Goal: Task Accomplishment & Management: Complete application form

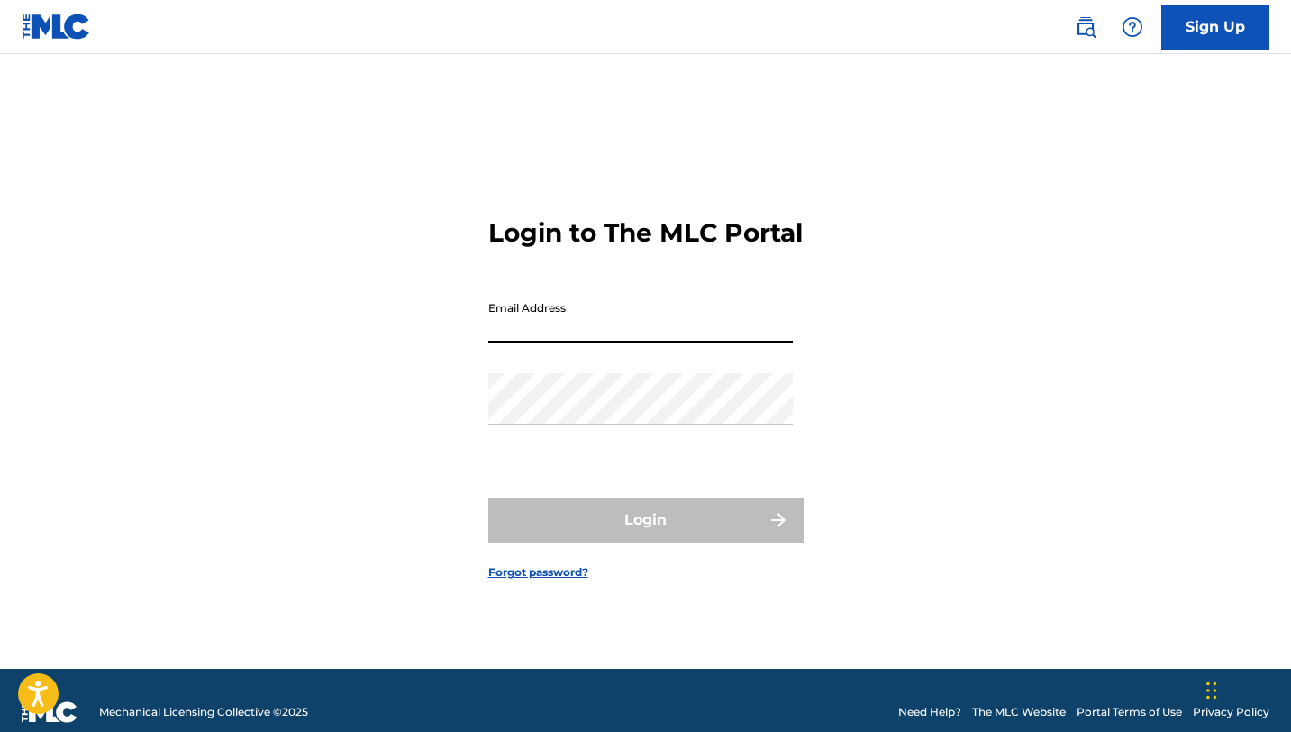
click at [583, 324] on input "Email Address" at bounding box center [640, 317] width 305 height 51
click at [1227, 34] on link "Sign Up" at bounding box center [1216, 27] width 108 height 45
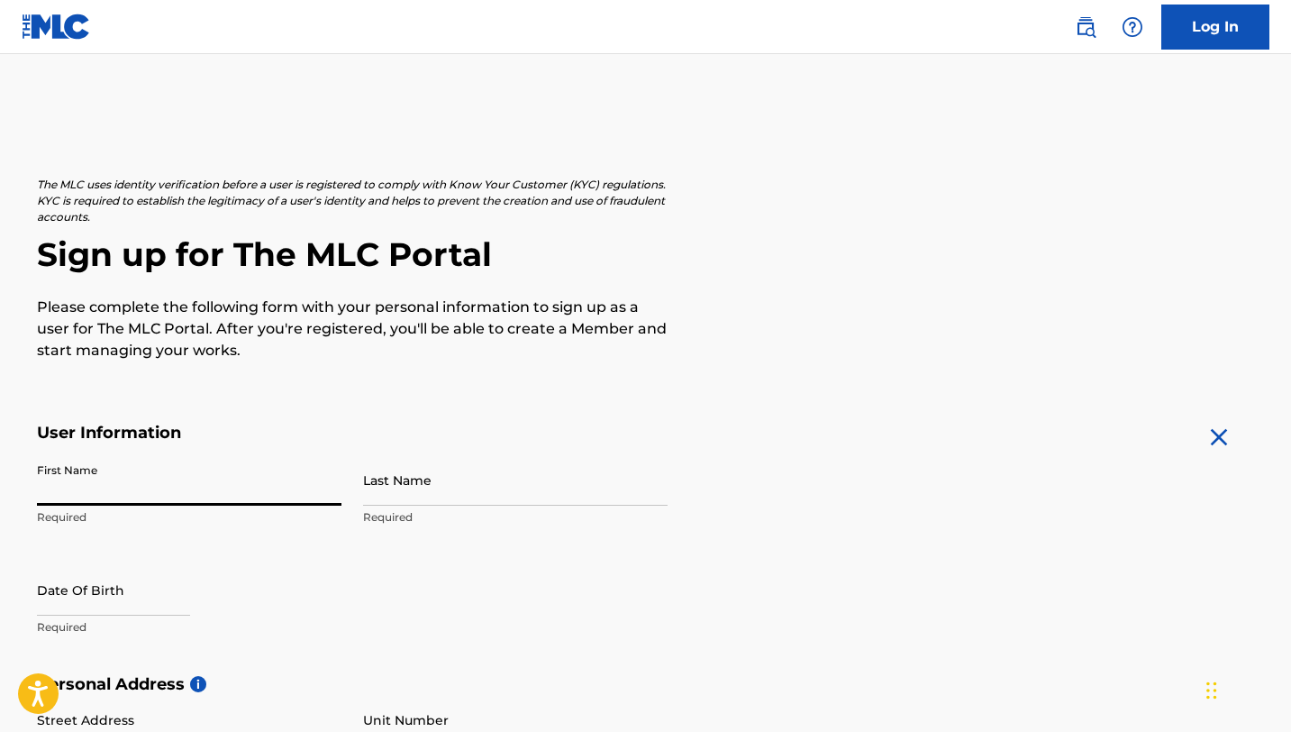
click at [276, 494] on input "First Name" at bounding box center [189, 479] width 305 height 51
type input "[PERSON_NAME]"
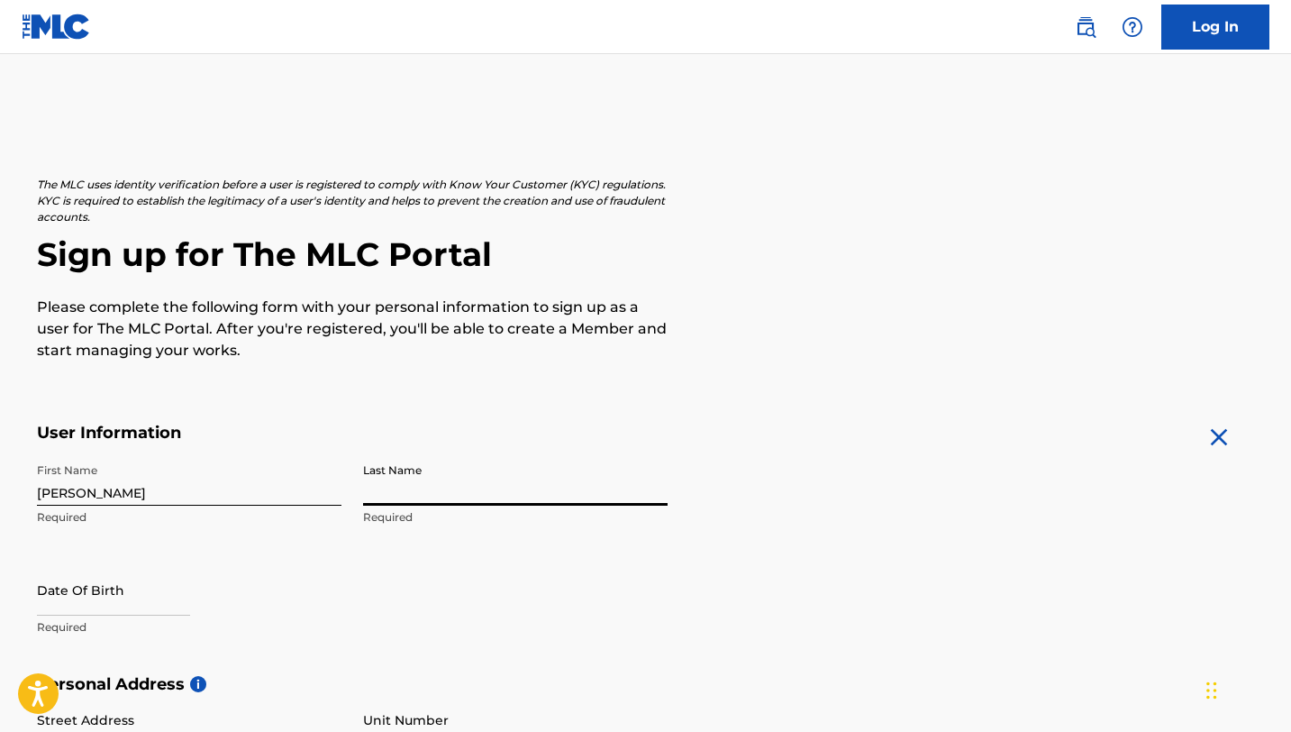
click at [441, 492] on input "Last Name" at bounding box center [515, 479] width 305 height 51
type input "m"
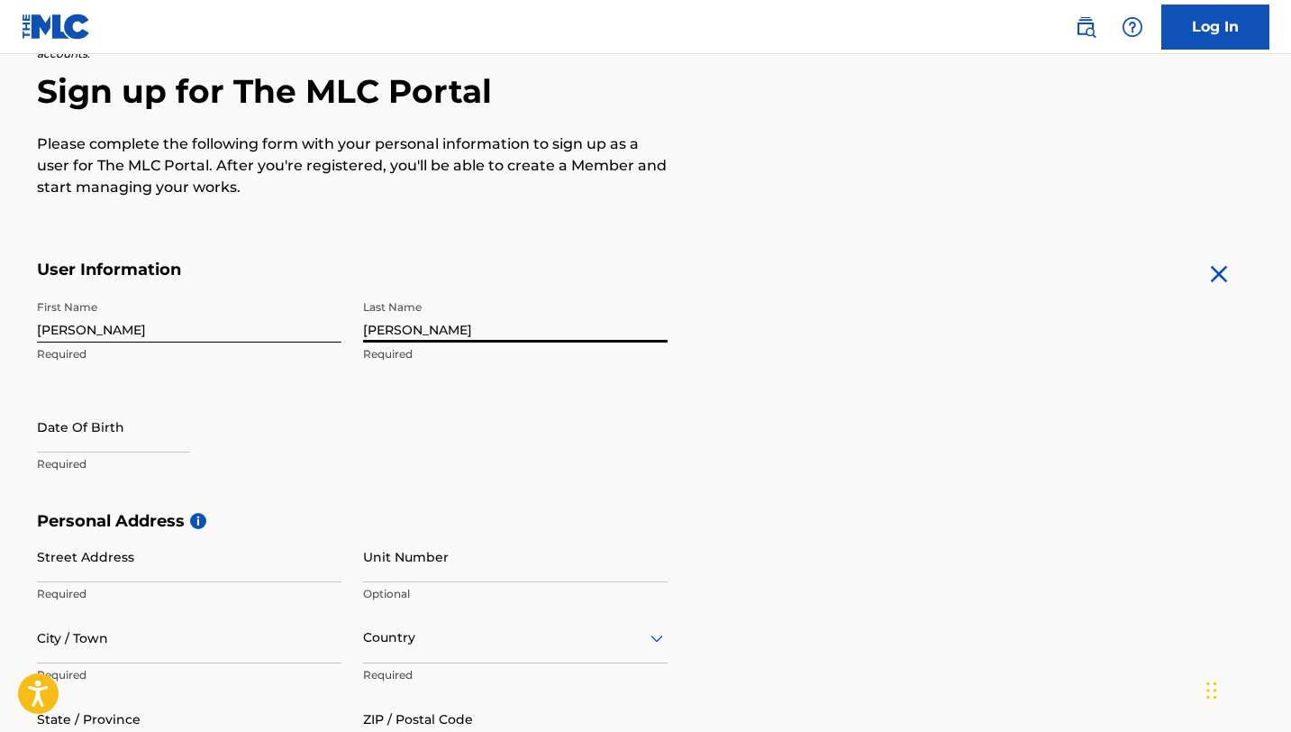
scroll to position [224, 0]
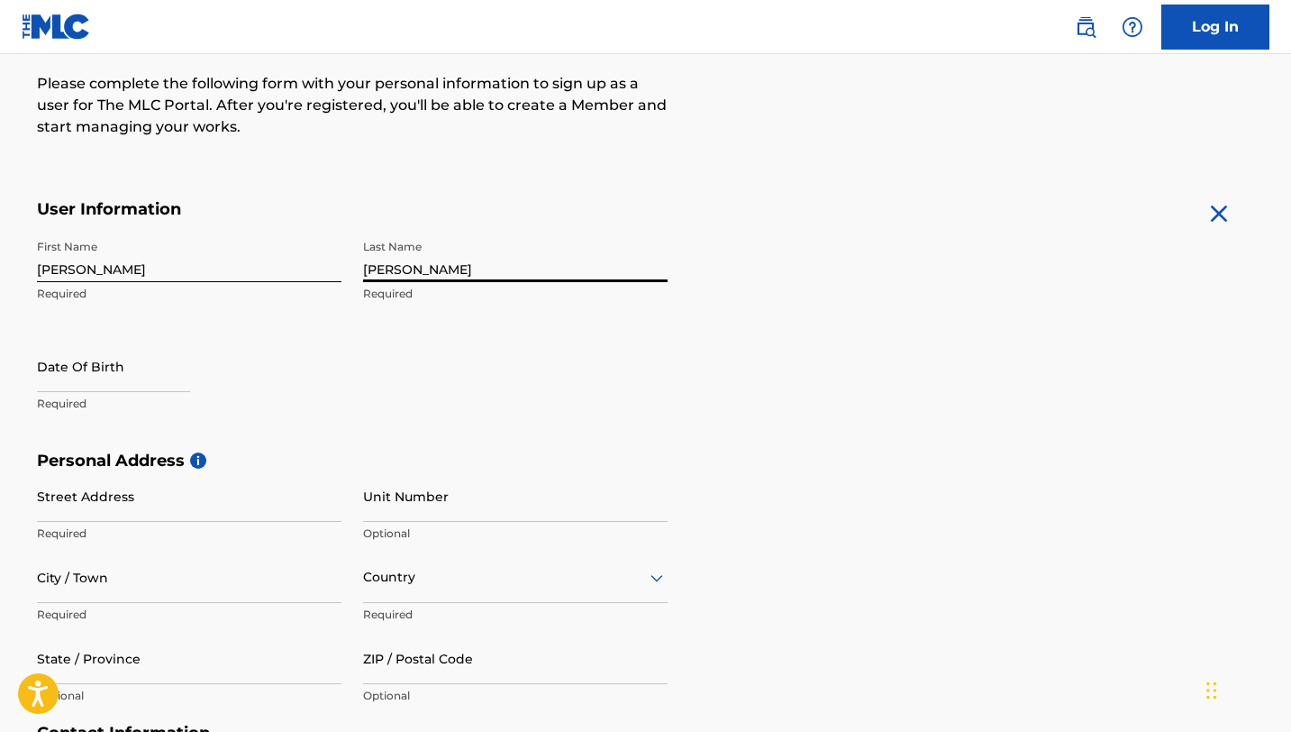
type input "[PERSON_NAME]"
click at [59, 366] on input "text" at bounding box center [113, 366] width 153 height 51
select select "7"
select select "2025"
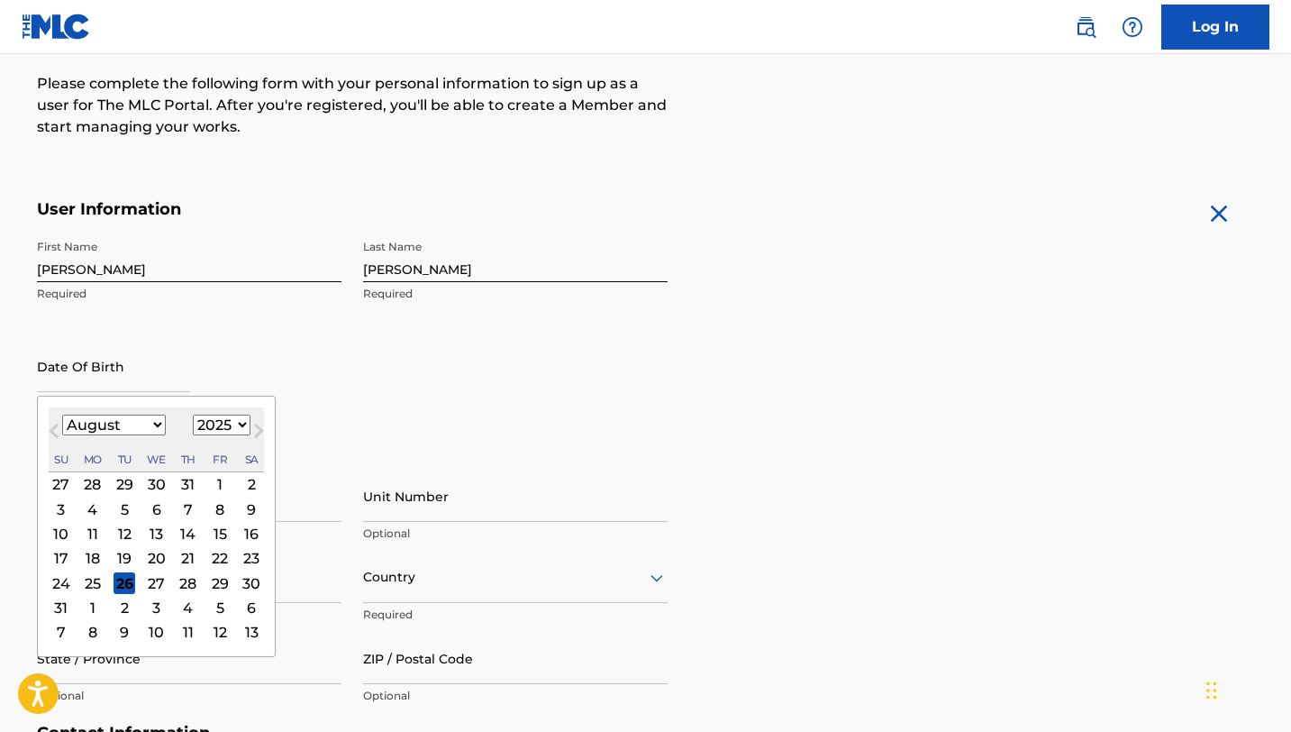
click at [151, 419] on select "January February March April May June July August September October November De…" at bounding box center [114, 425] width 104 height 21
select select "9"
click at [239, 424] on select "1899 1900 1901 1902 1903 1904 1905 1906 1907 1908 1909 1910 1911 1912 1913 1914…" at bounding box center [222, 425] width 58 height 21
select select "2005"
click at [220, 538] on div "14" at bounding box center [220, 534] width 22 height 22
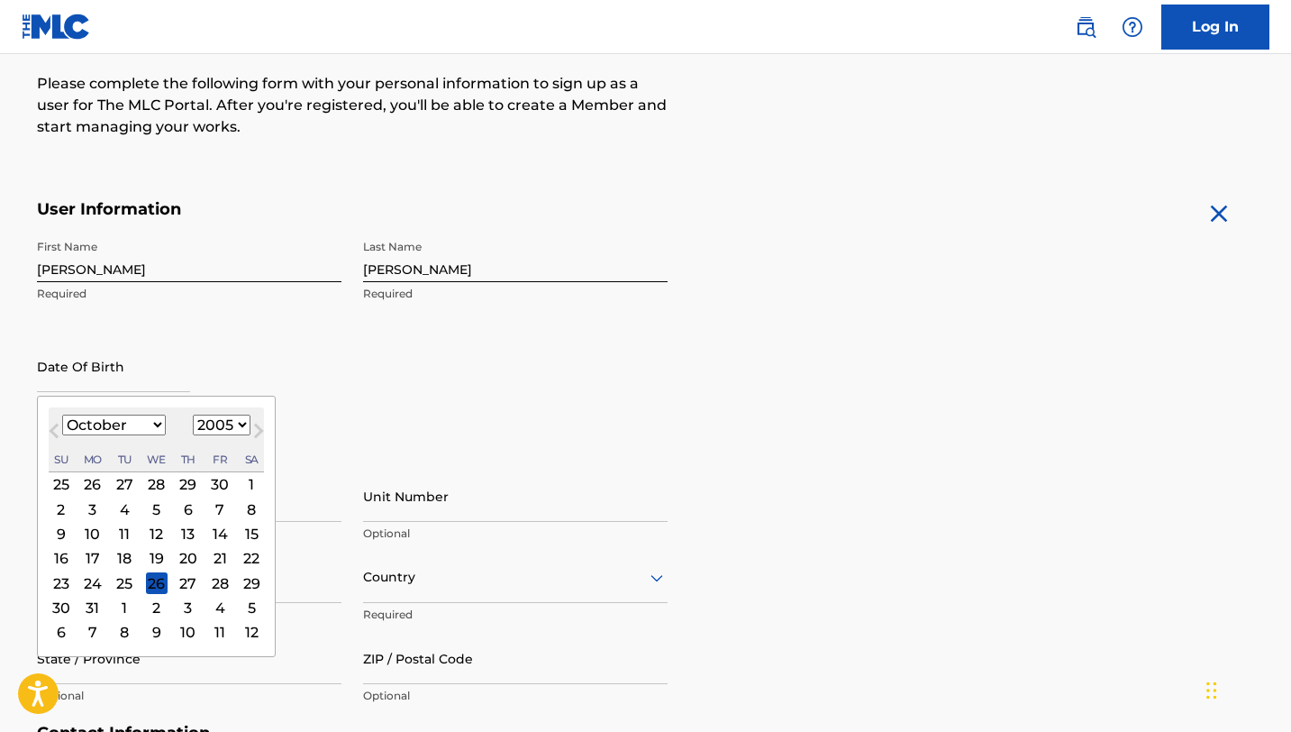
type input "[DATE]"
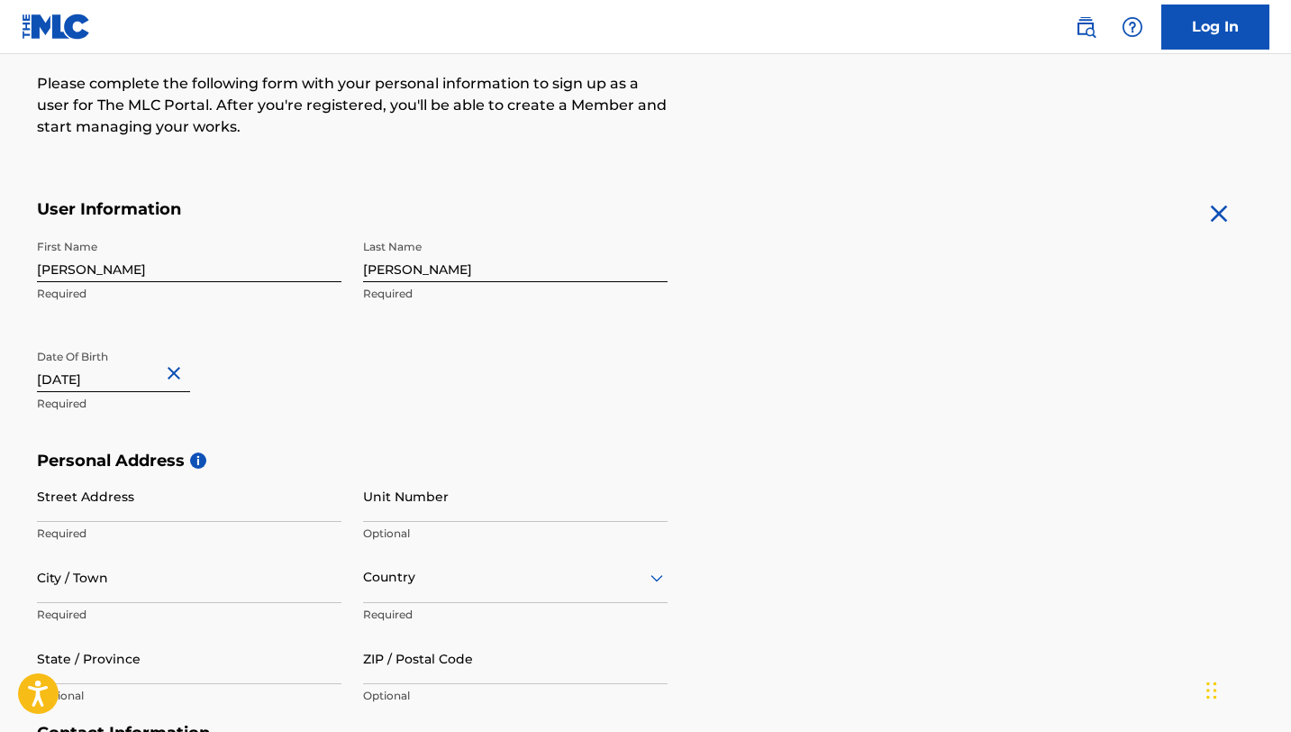
click at [322, 400] on p "Required" at bounding box center [189, 404] width 305 height 16
click at [201, 506] on input "Street Address" at bounding box center [189, 495] width 305 height 51
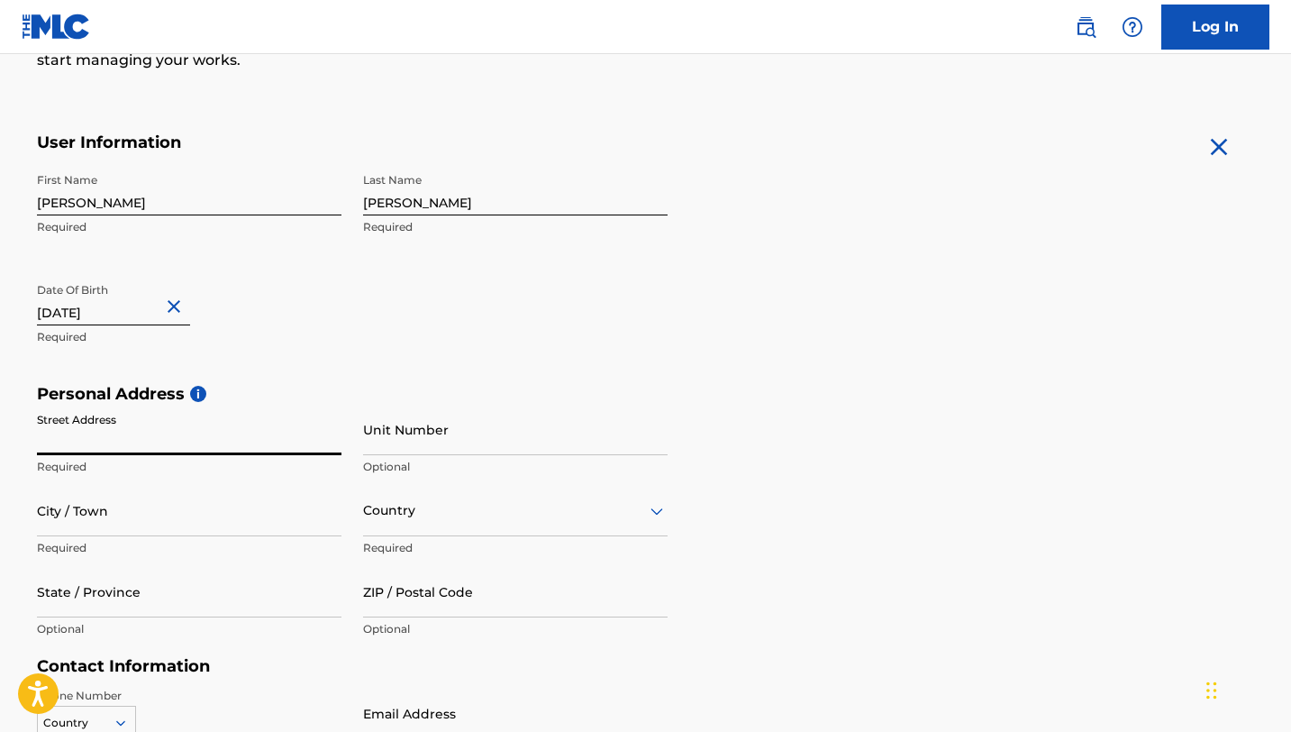
scroll to position [295, 0]
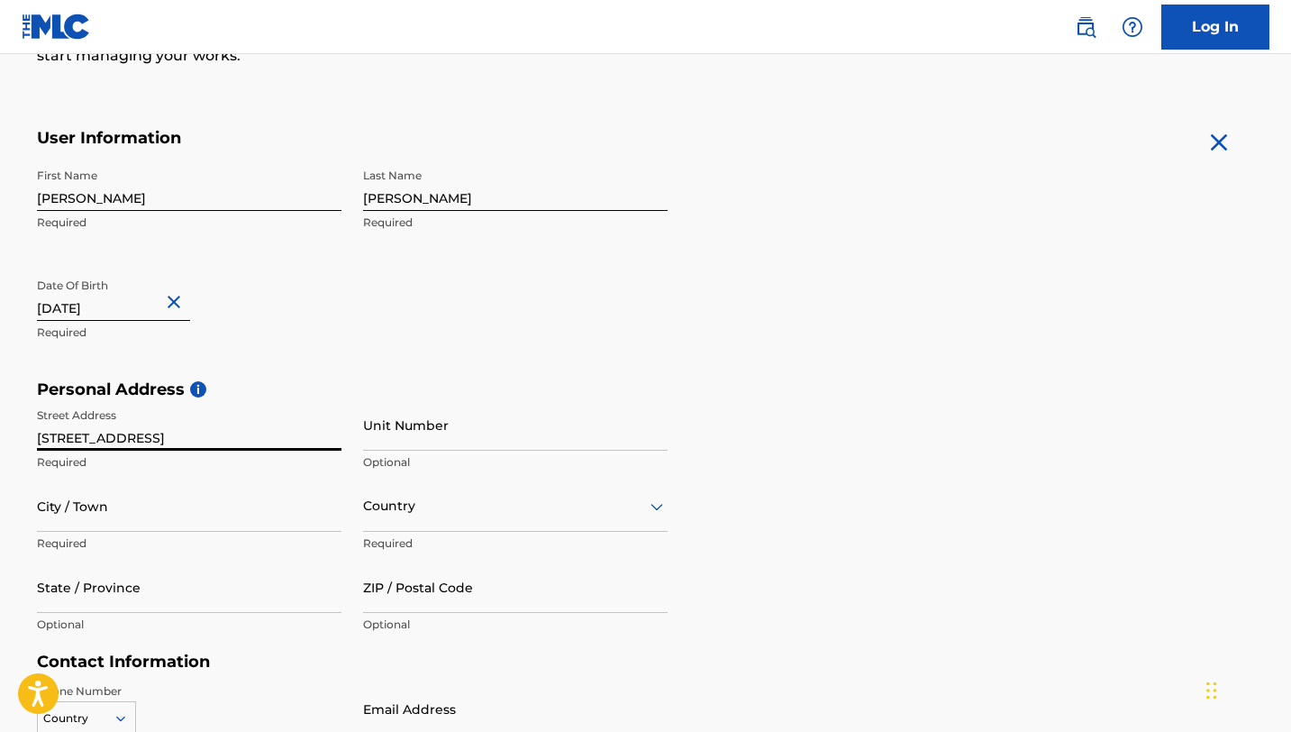
type input "[STREET_ADDRESS]"
click at [205, 527] on input "City / Town" at bounding box center [189, 505] width 305 height 51
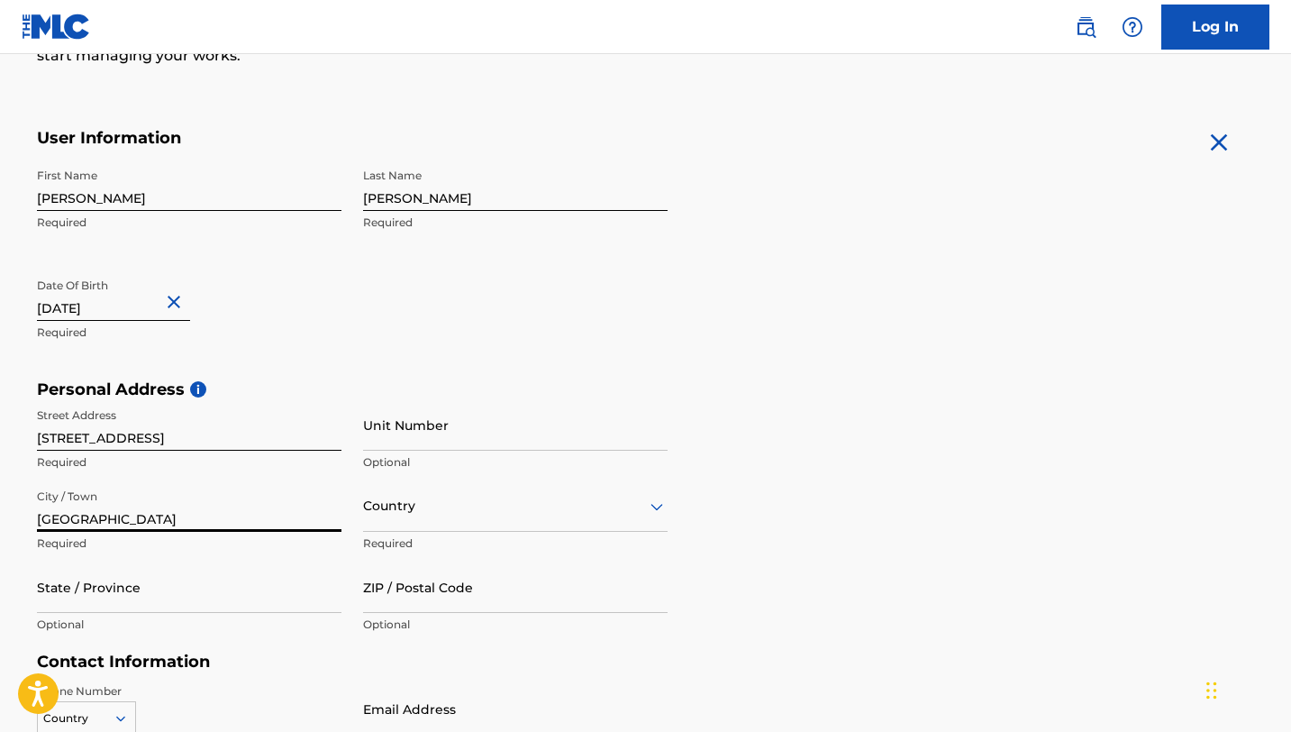
type input "[GEOGRAPHIC_DATA]"
click at [575, 510] on div "Country" at bounding box center [515, 505] width 305 height 51
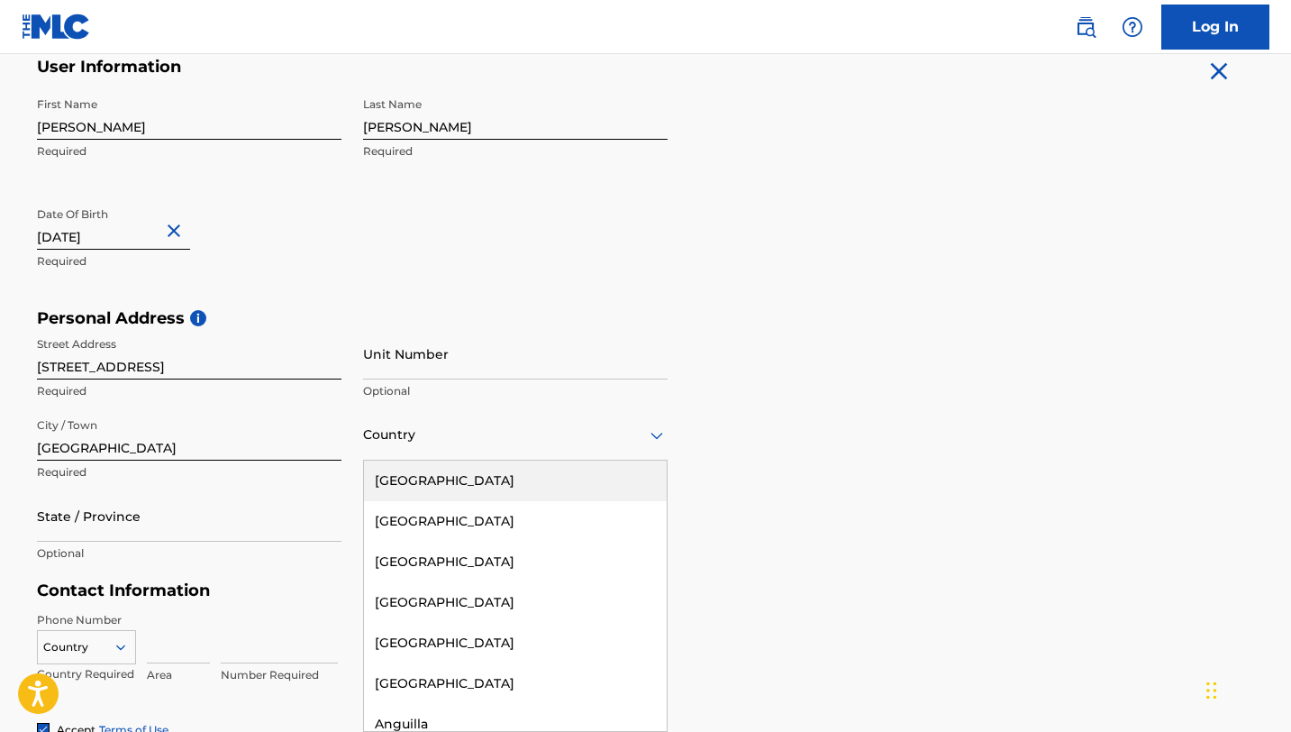
click at [466, 480] on div "[GEOGRAPHIC_DATA]" at bounding box center [515, 481] width 303 height 41
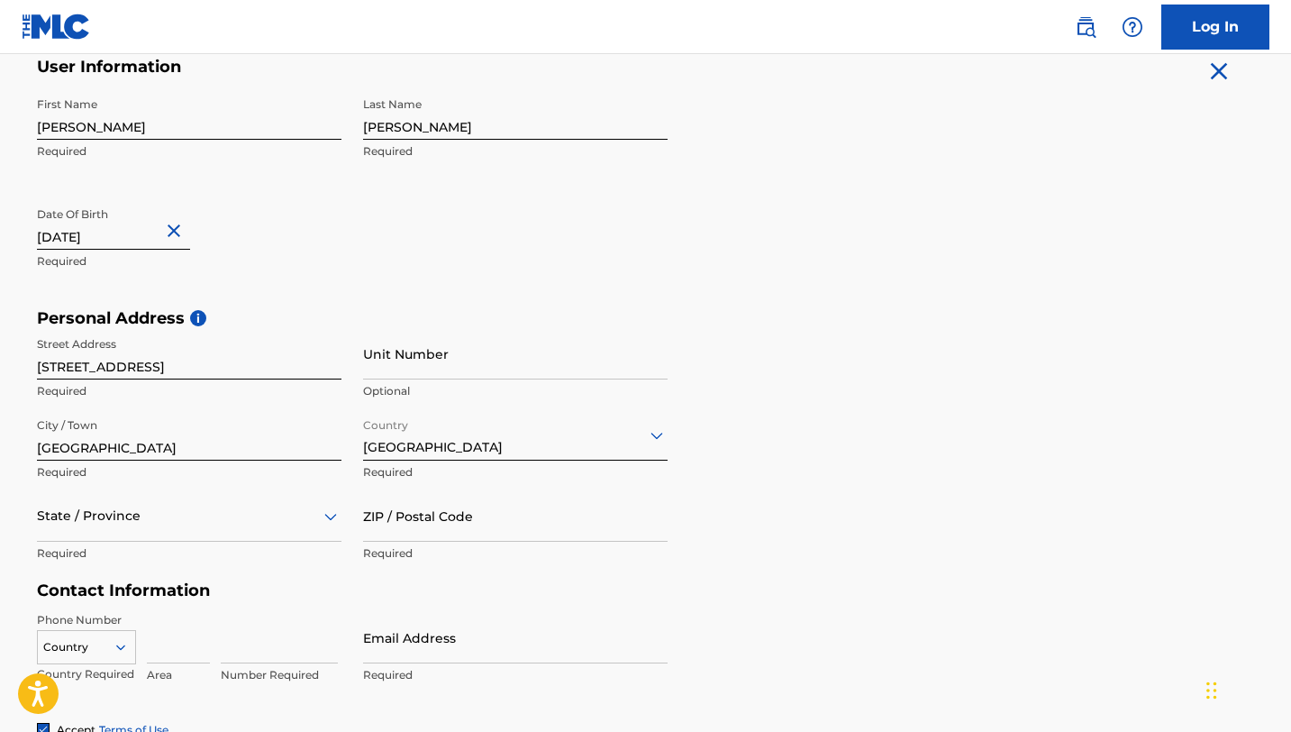
click at [279, 537] on div "State / Province" at bounding box center [189, 515] width 305 height 51
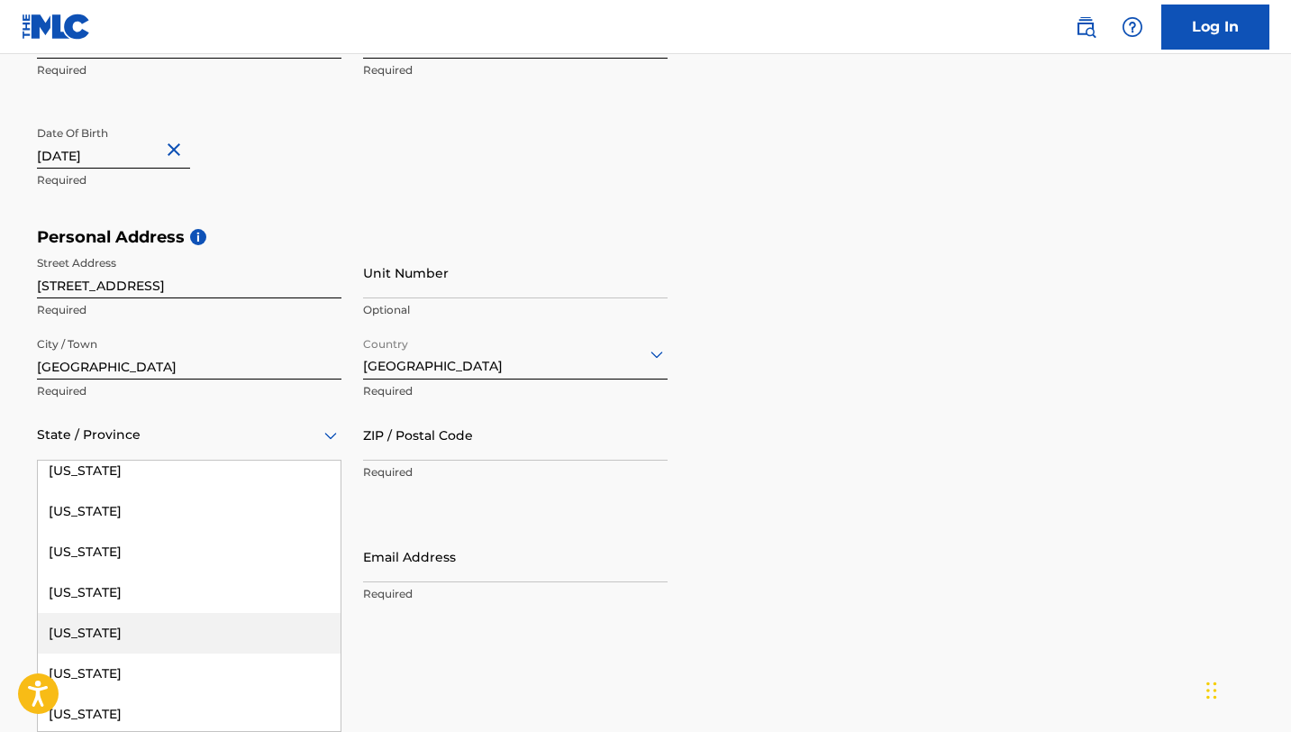
scroll to position [944, 0]
click at [265, 639] on div "[US_STATE]" at bounding box center [189, 631] width 303 height 41
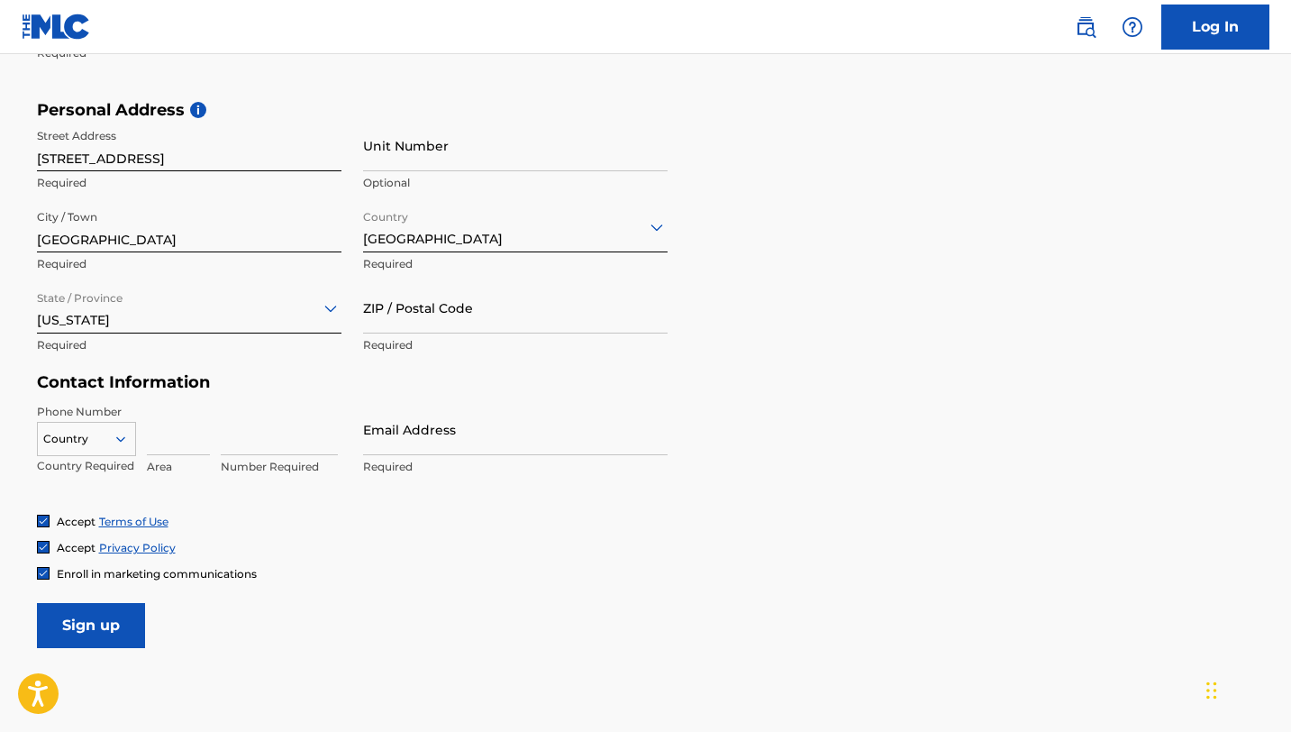
scroll to position [576, 0]
click at [128, 437] on icon at bounding box center [121, 437] width 16 height 16
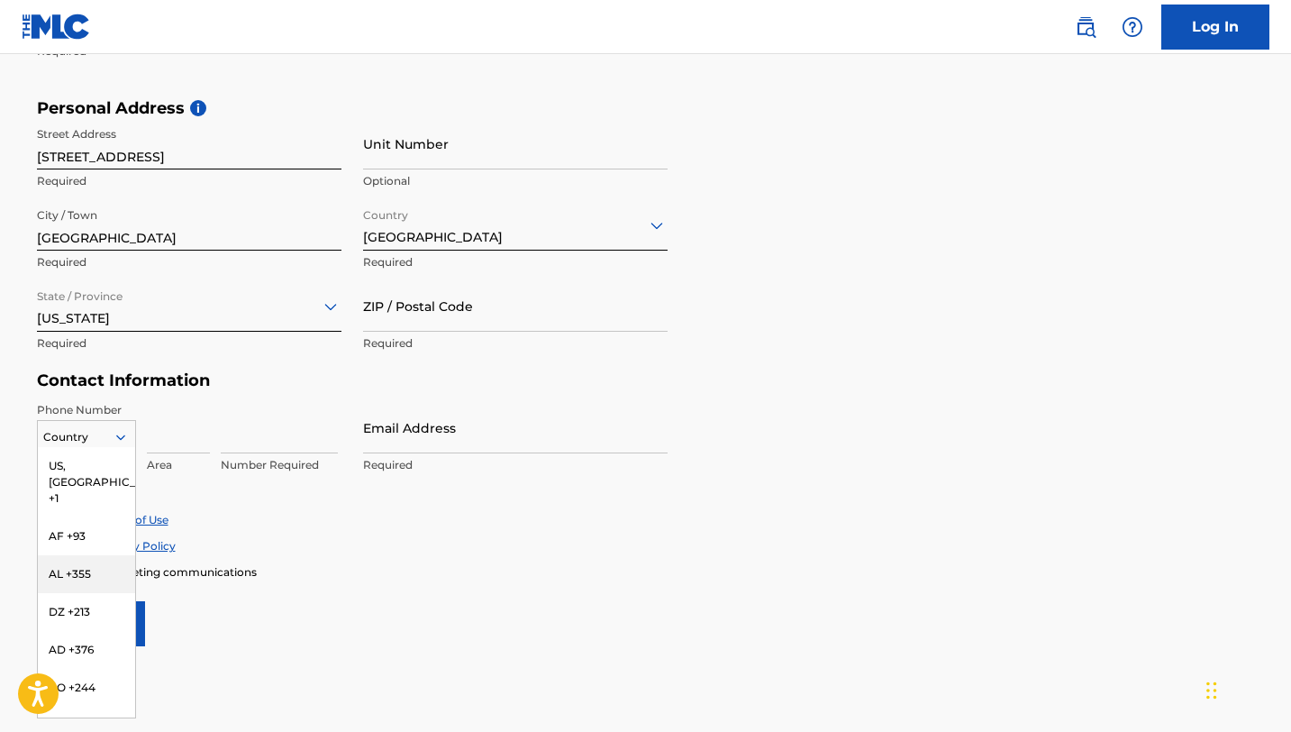
scroll to position [6, 0]
click at [87, 462] on div "US, [GEOGRAPHIC_DATA] +1" at bounding box center [86, 476] width 97 height 70
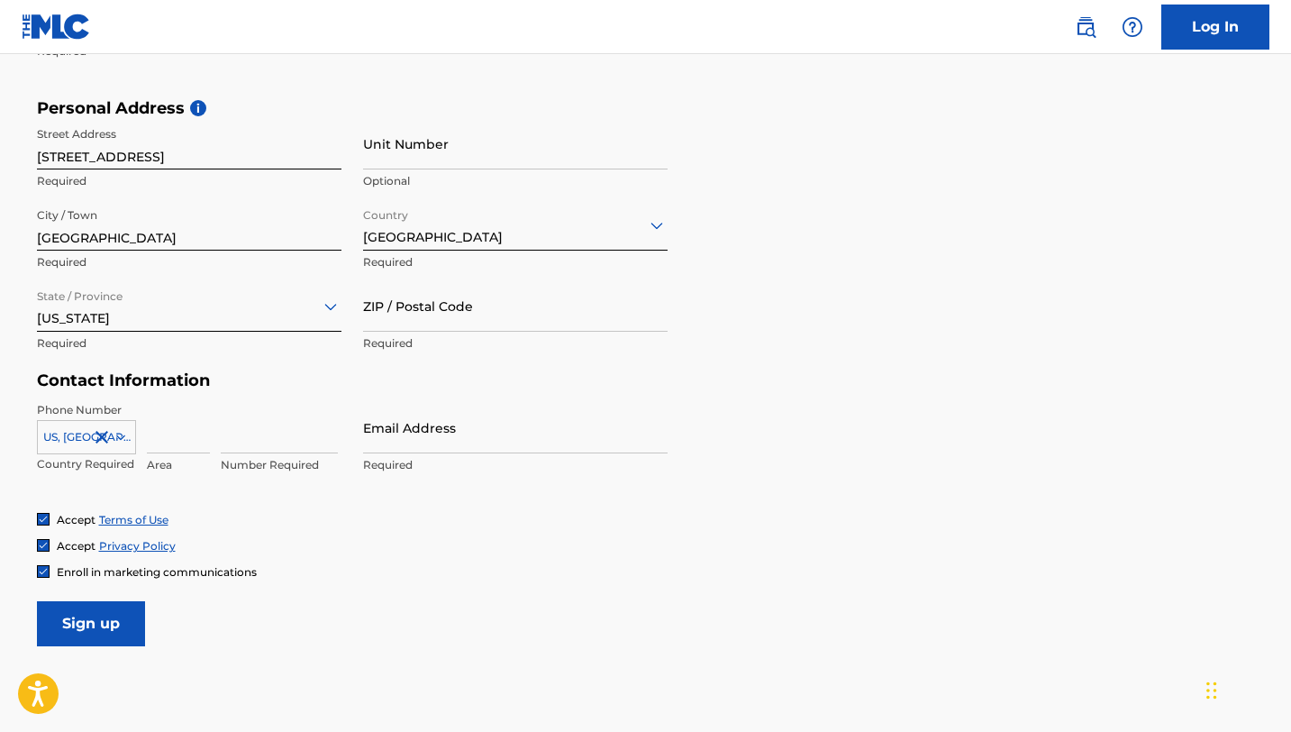
click at [162, 434] on input at bounding box center [178, 427] width 63 height 51
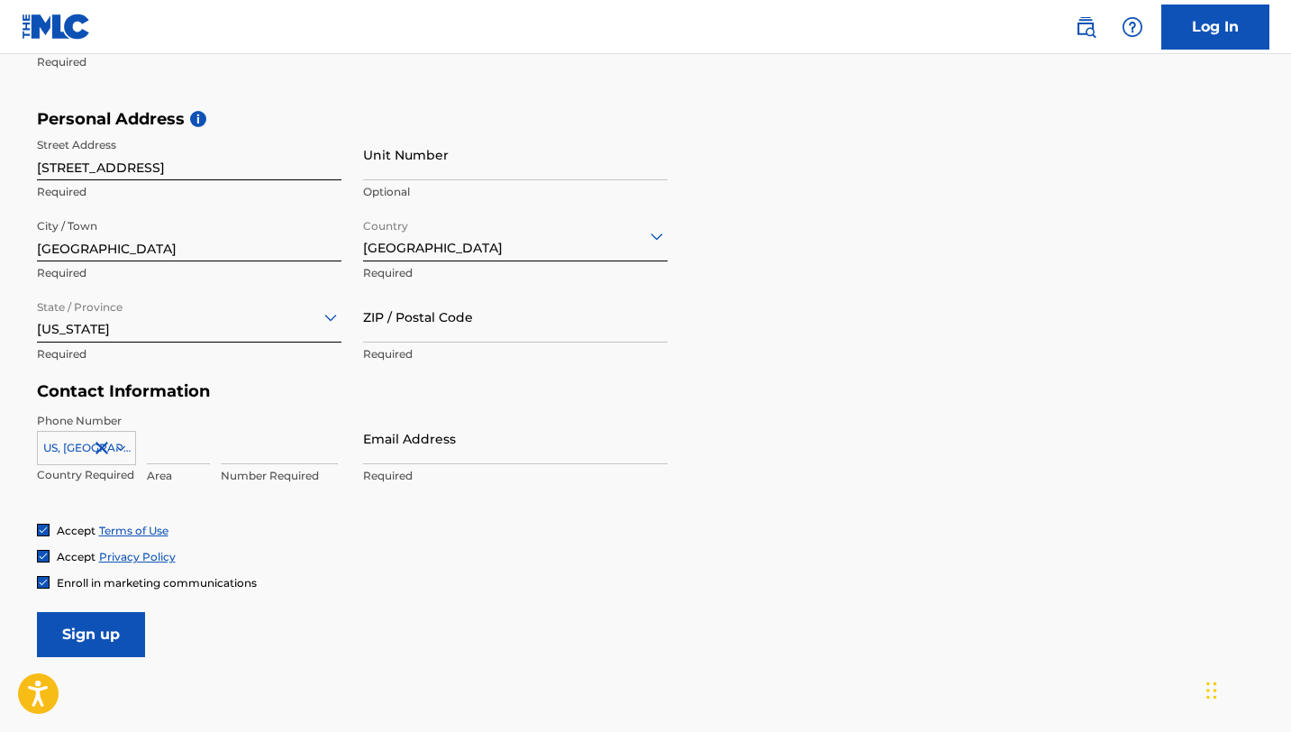
scroll to position [562, 0]
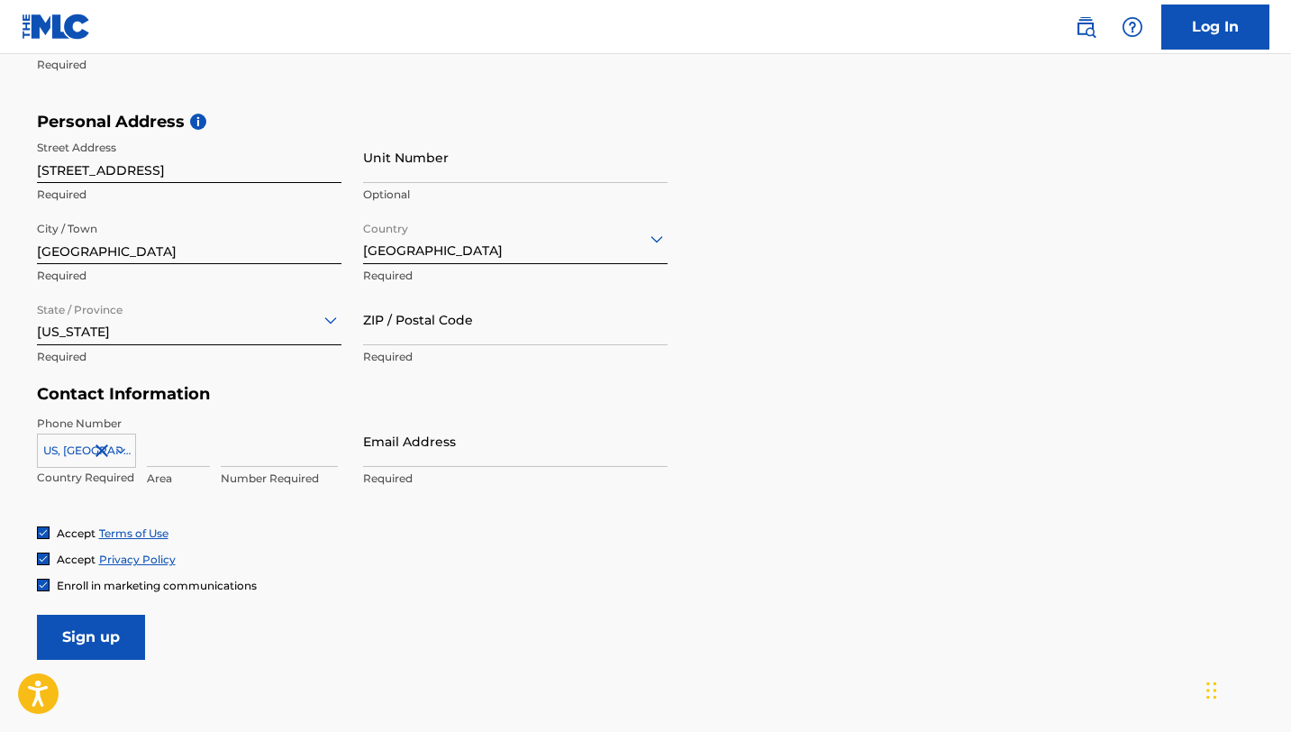
click at [534, 454] on input "Email Address" at bounding box center [515, 440] width 305 height 51
type input "64034"
click at [169, 456] on input at bounding box center [178, 440] width 63 height 51
click at [436, 455] on input "64034" at bounding box center [515, 440] width 305 height 51
drag, startPoint x: 436, startPoint y: 455, endPoint x: 342, endPoint y: 455, distance: 94.6
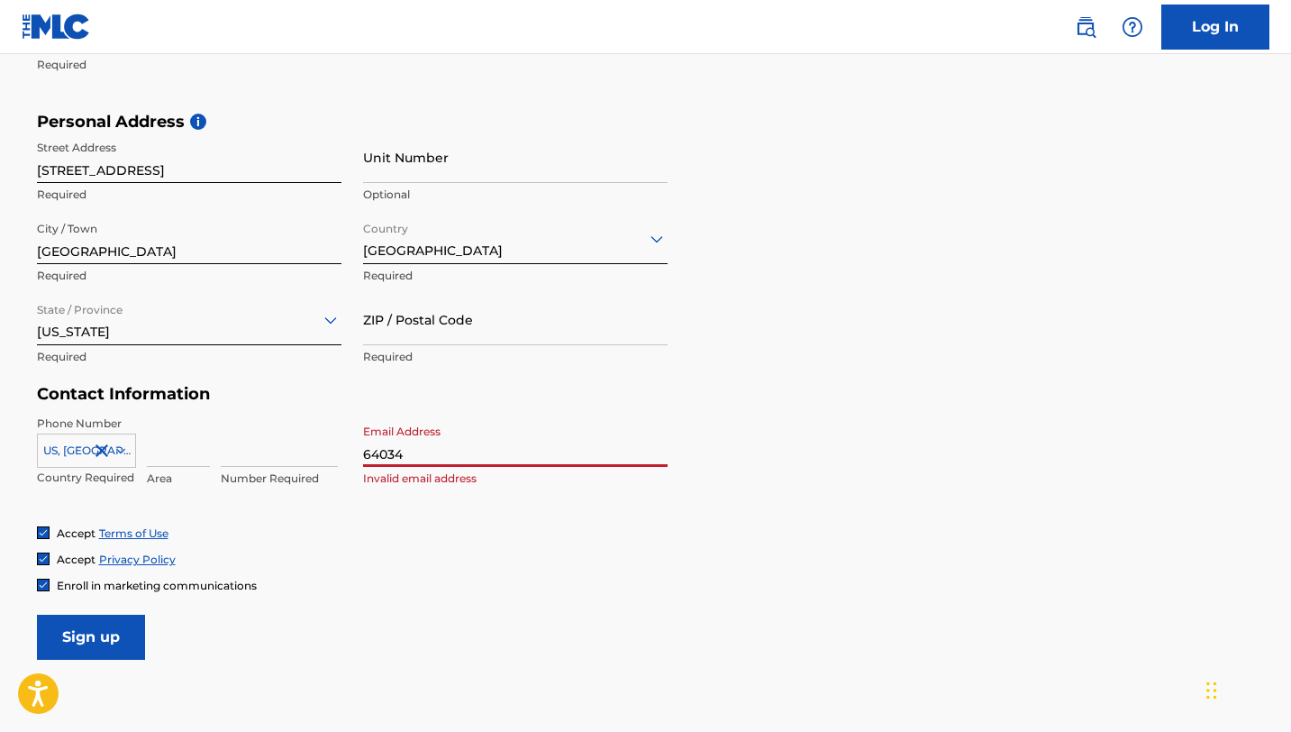
click at [342, 455] on div "Phone Number US, CA +1 Country Required Area Number Required Email Address 6403…" at bounding box center [352, 470] width 631 height 110
click at [429, 324] on input "ZIP / Postal Code" at bounding box center [515, 319] width 305 height 51
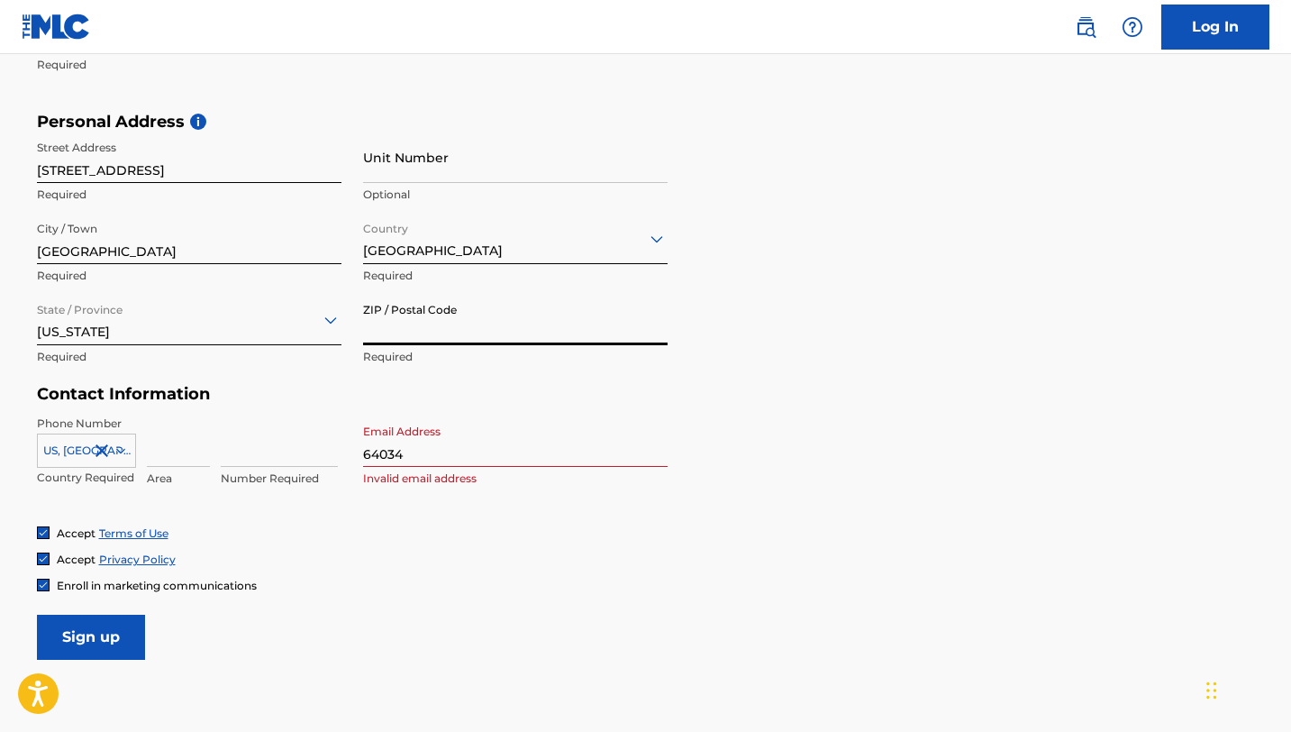
paste input "64034"
type input "64034"
drag, startPoint x: 447, startPoint y: 451, endPoint x: 292, endPoint y: 450, distance: 155.0
click at [292, 450] on div "Phone Number US, CA +1 Country Required Area Number Required Email Address 6403…" at bounding box center [352, 470] width 631 height 110
click at [171, 454] on input at bounding box center [178, 440] width 63 height 51
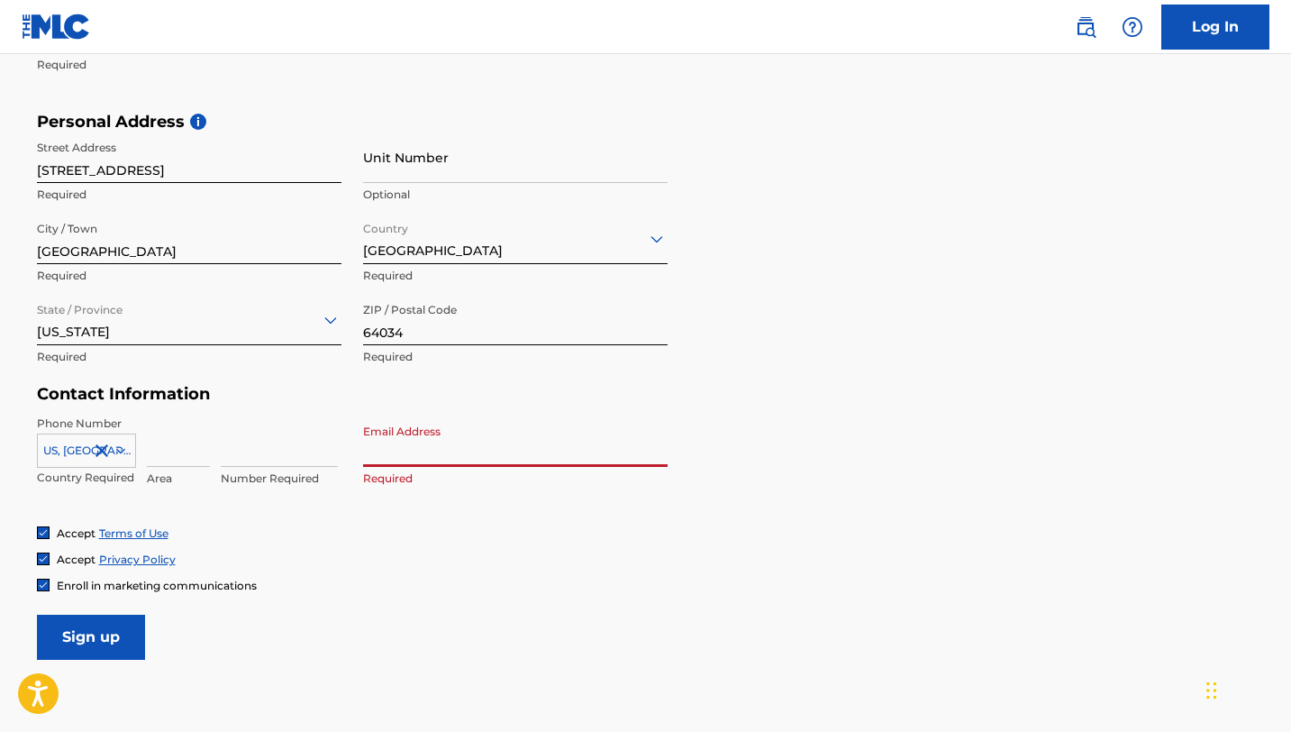
click at [418, 454] on input "Email Address" at bounding box center [515, 440] width 305 height 51
type input "8"
click at [165, 452] on input at bounding box center [178, 440] width 63 height 51
type input "816"
click at [233, 449] on input at bounding box center [279, 440] width 117 height 51
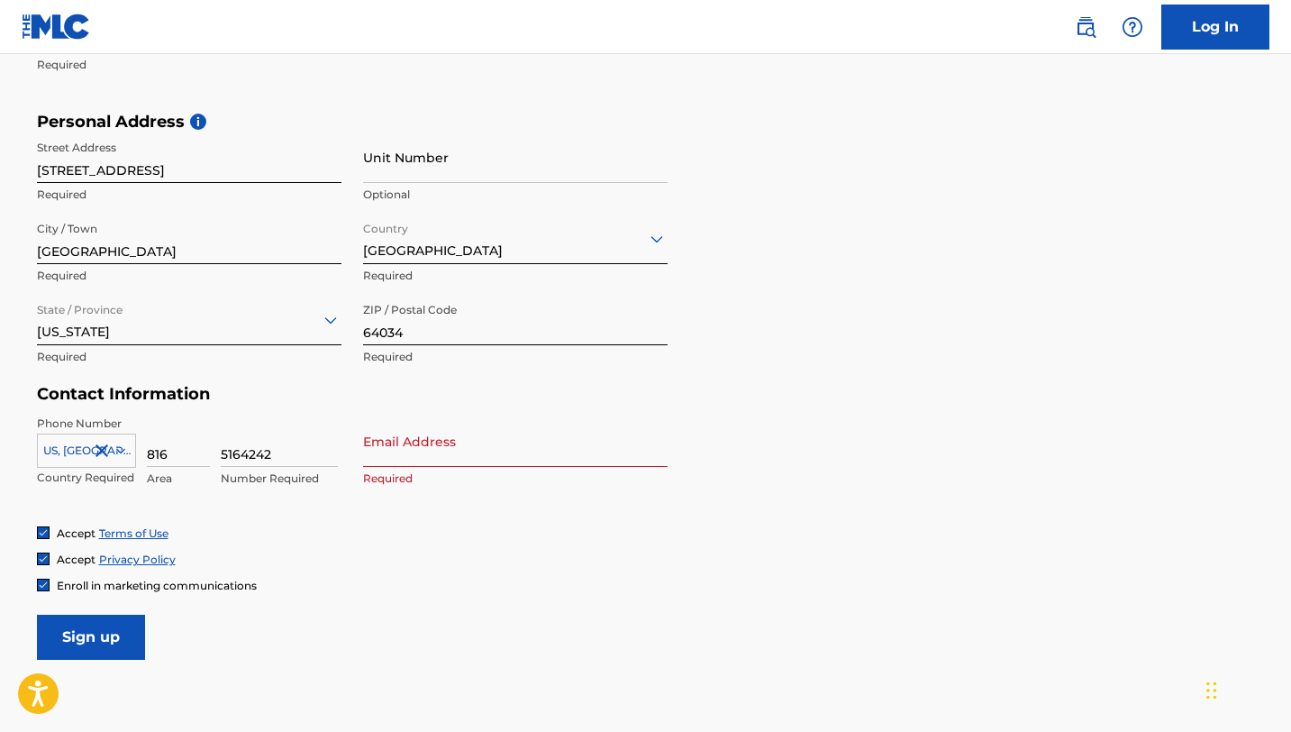
type input "5164242"
click at [497, 438] on input "Email Address" at bounding box center [515, 440] width 305 height 51
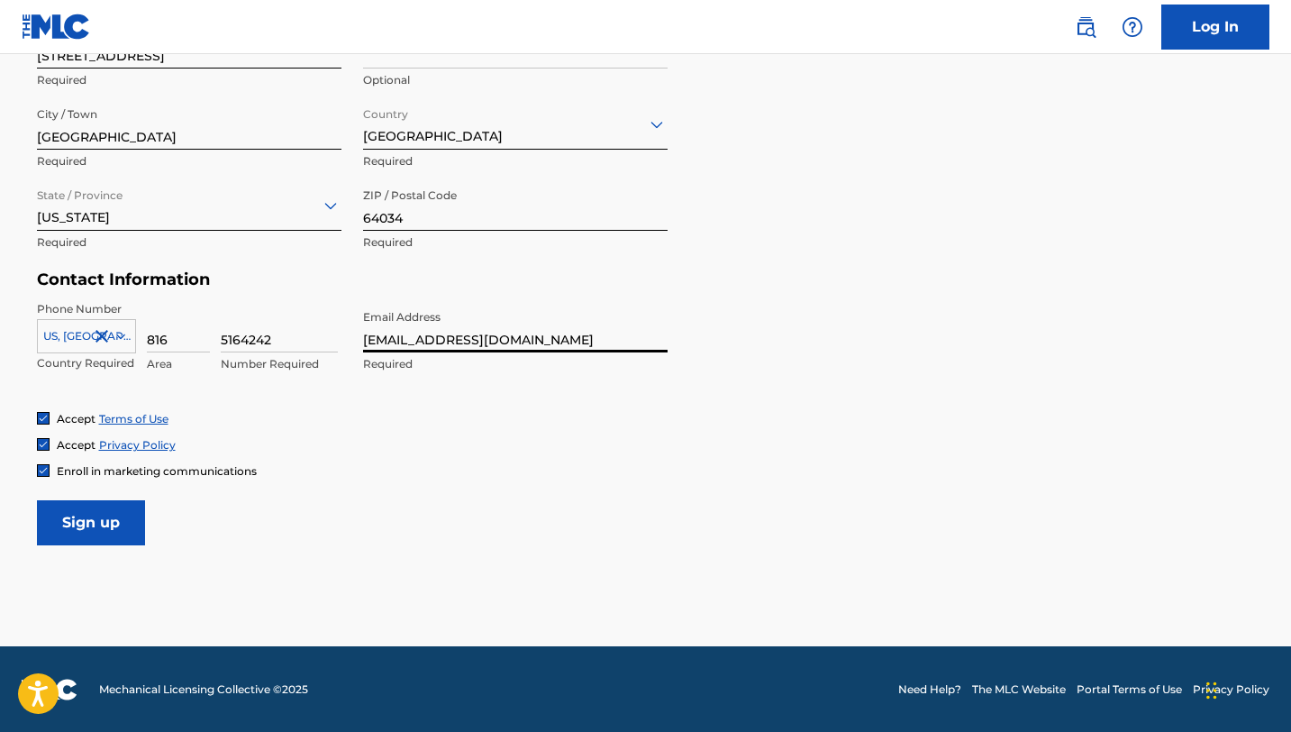
type input "[EMAIL_ADDRESS][DOMAIN_NAME]"
click at [83, 516] on input "Sign up" at bounding box center [91, 522] width 108 height 45
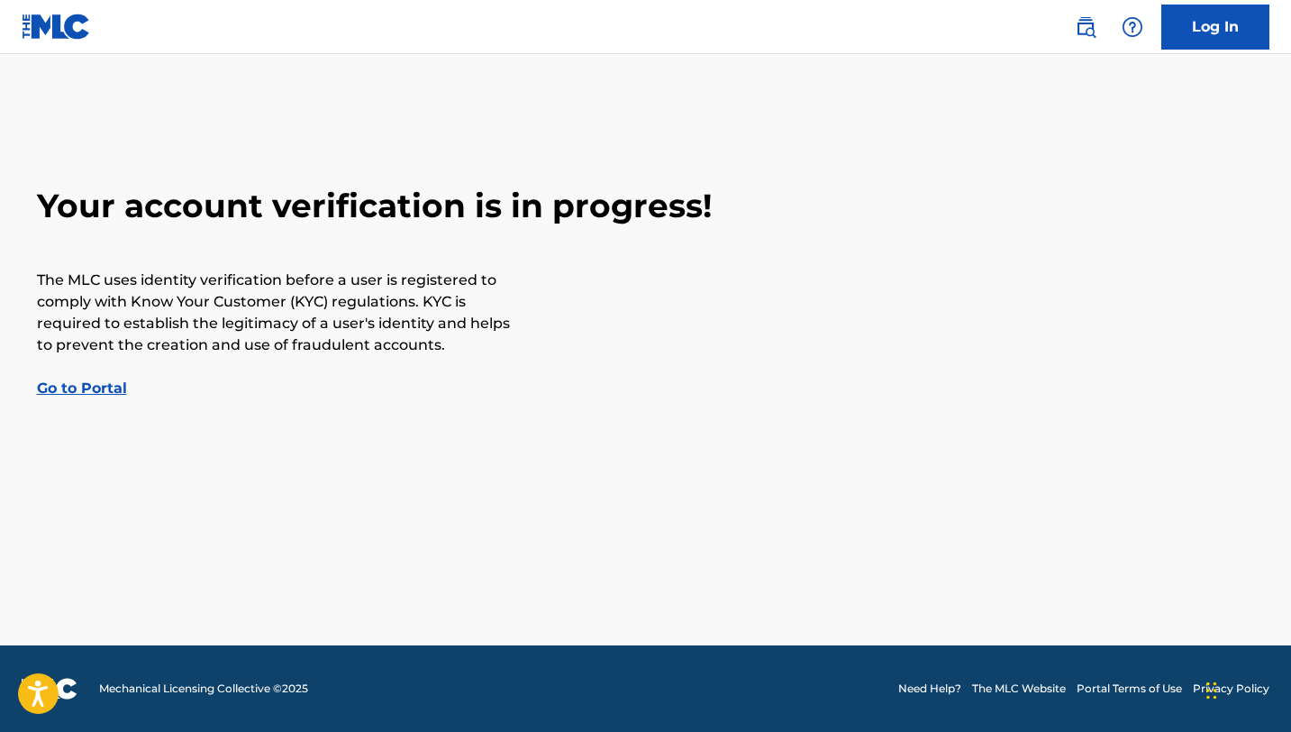
click at [83, 397] on link "Go to Portal" at bounding box center [82, 387] width 90 height 17
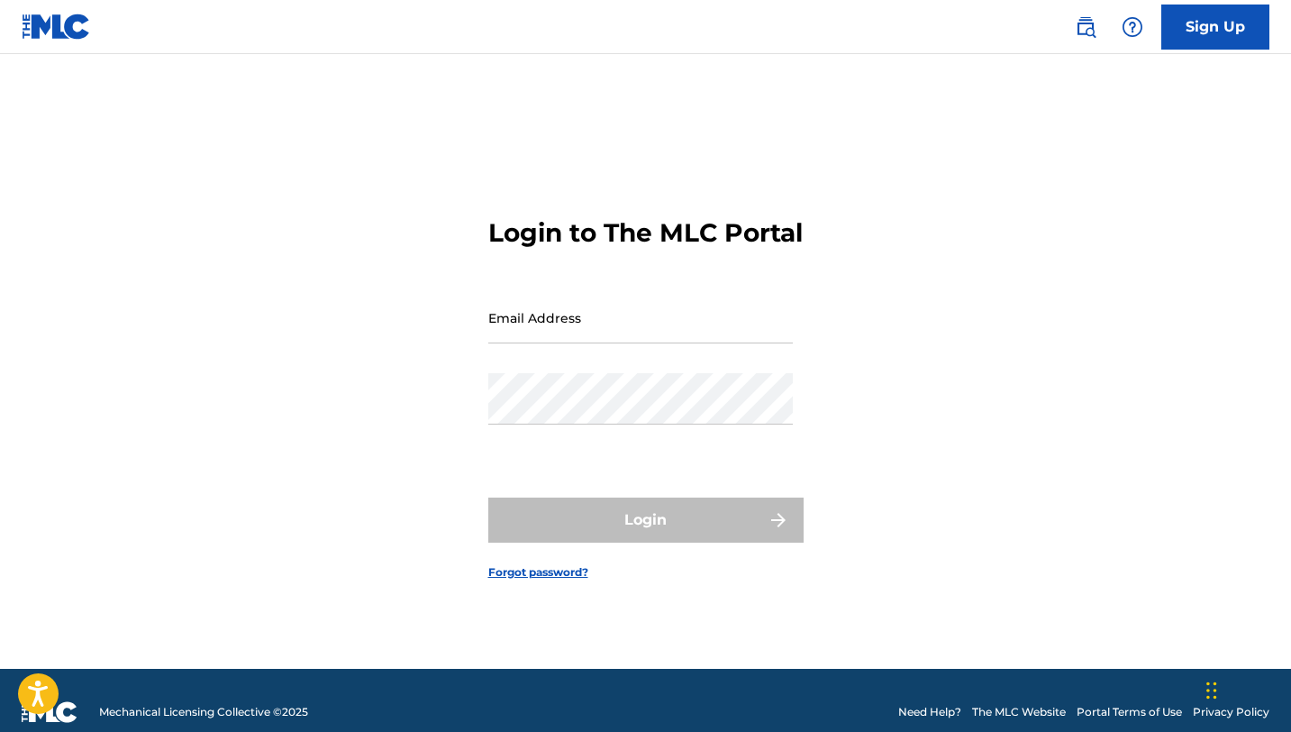
click at [542, 368] on div "Email Address" at bounding box center [640, 332] width 305 height 81
click at [547, 343] on input "Email Address" at bounding box center [640, 317] width 305 height 51
type input "[EMAIL_ADDRESS][DOMAIN_NAME]"
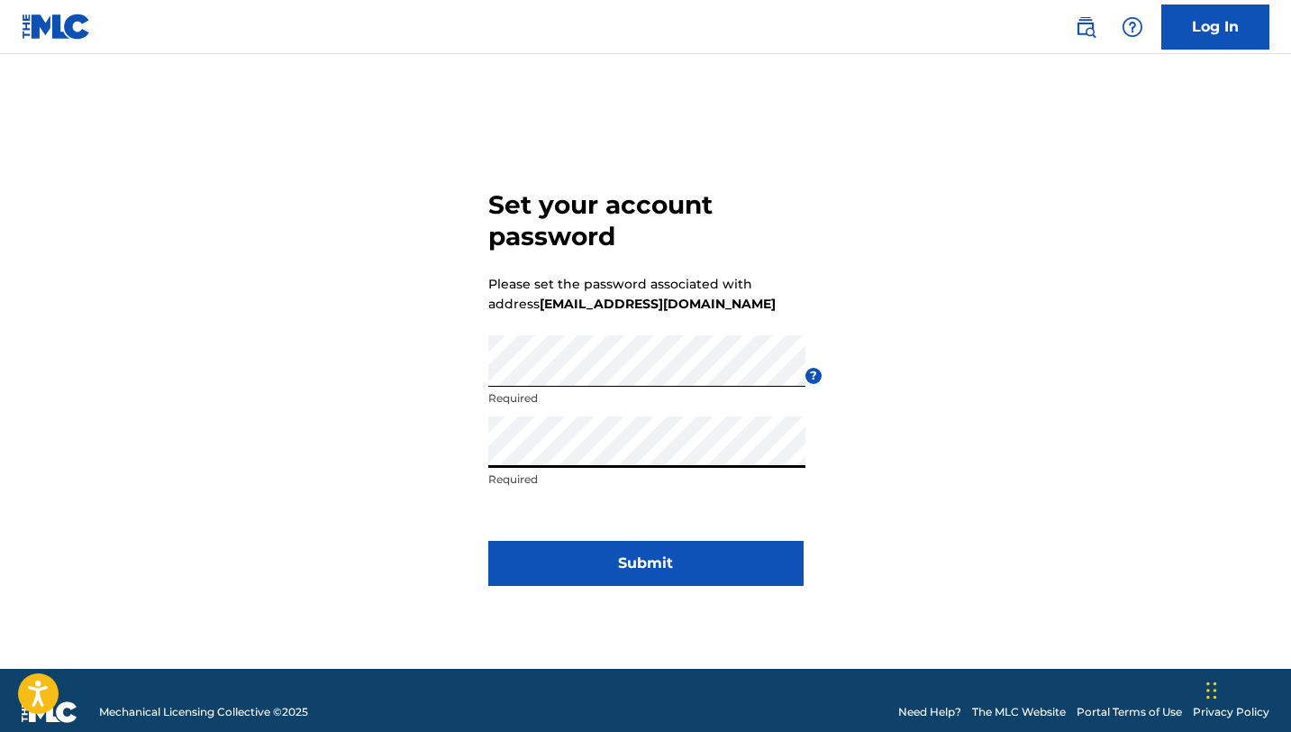
click at [671, 581] on button "Submit" at bounding box center [645, 563] width 315 height 45
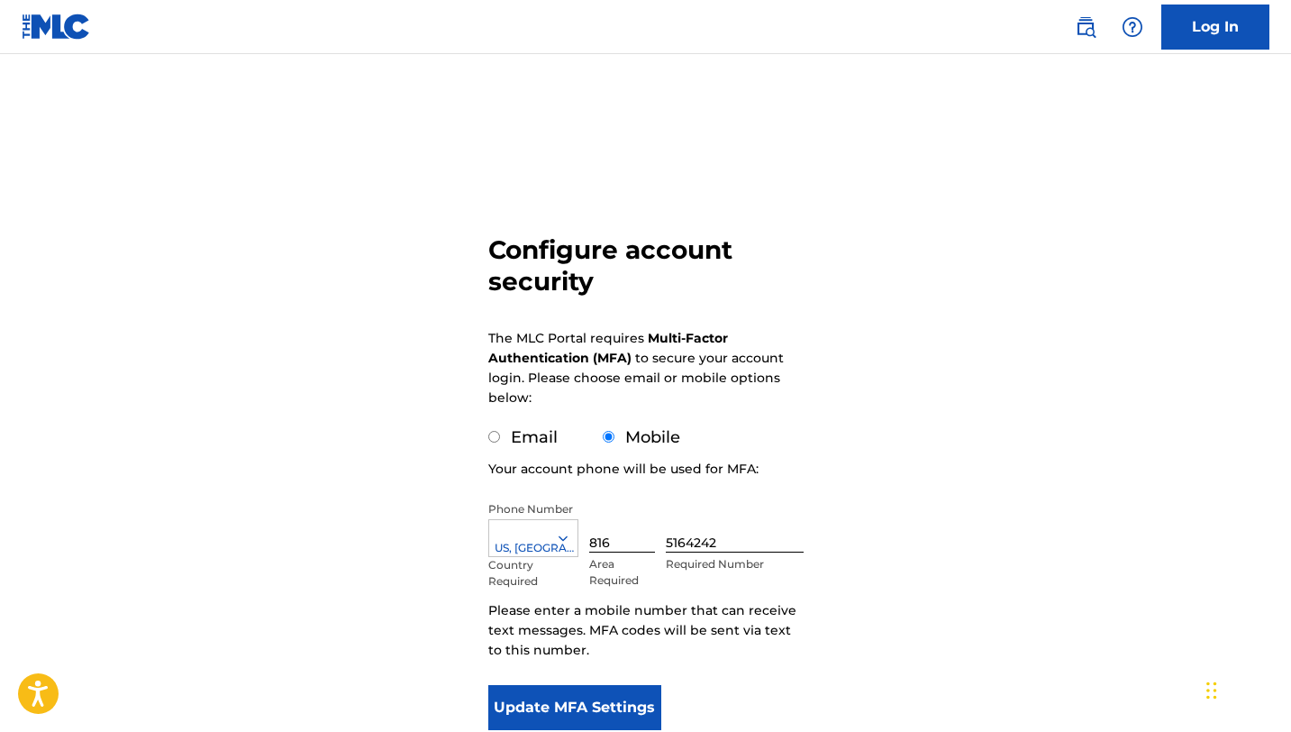
scroll to position [135, 0]
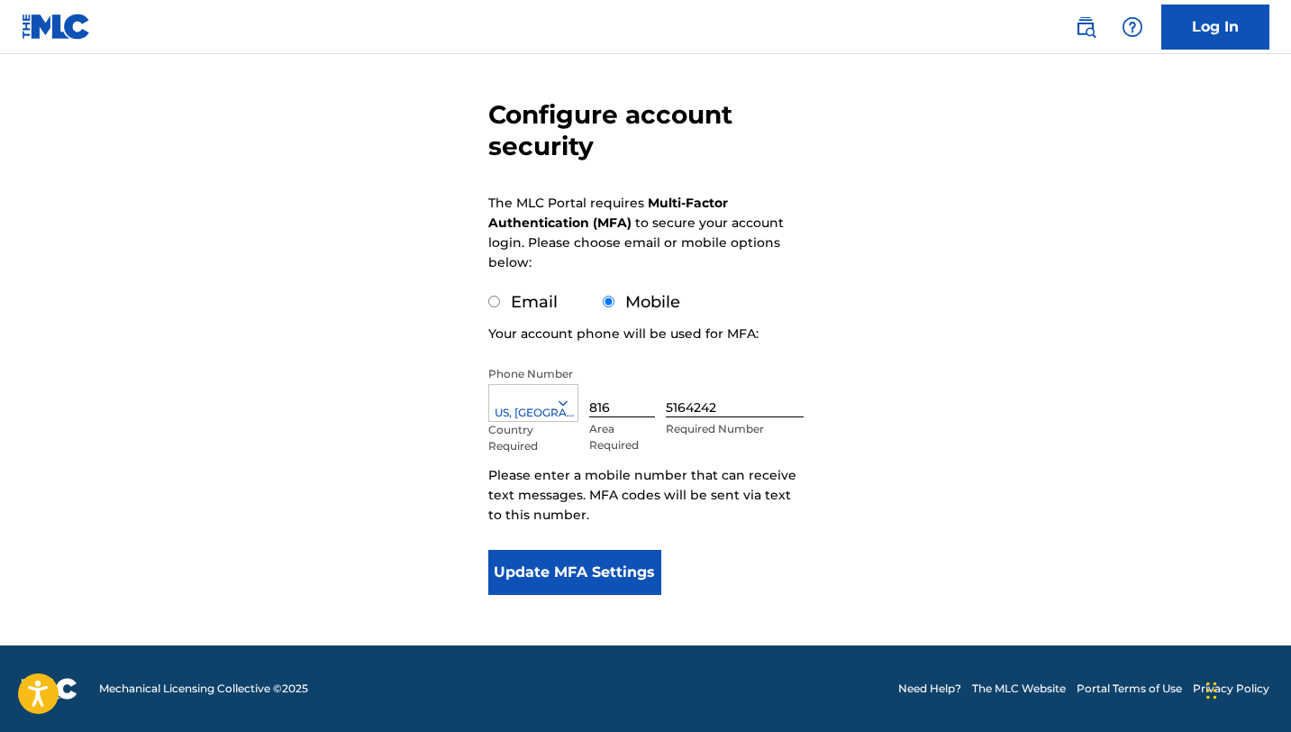
click at [496, 305] on input "Email" at bounding box center [494, 302] width 12 height 12
radio input "true"
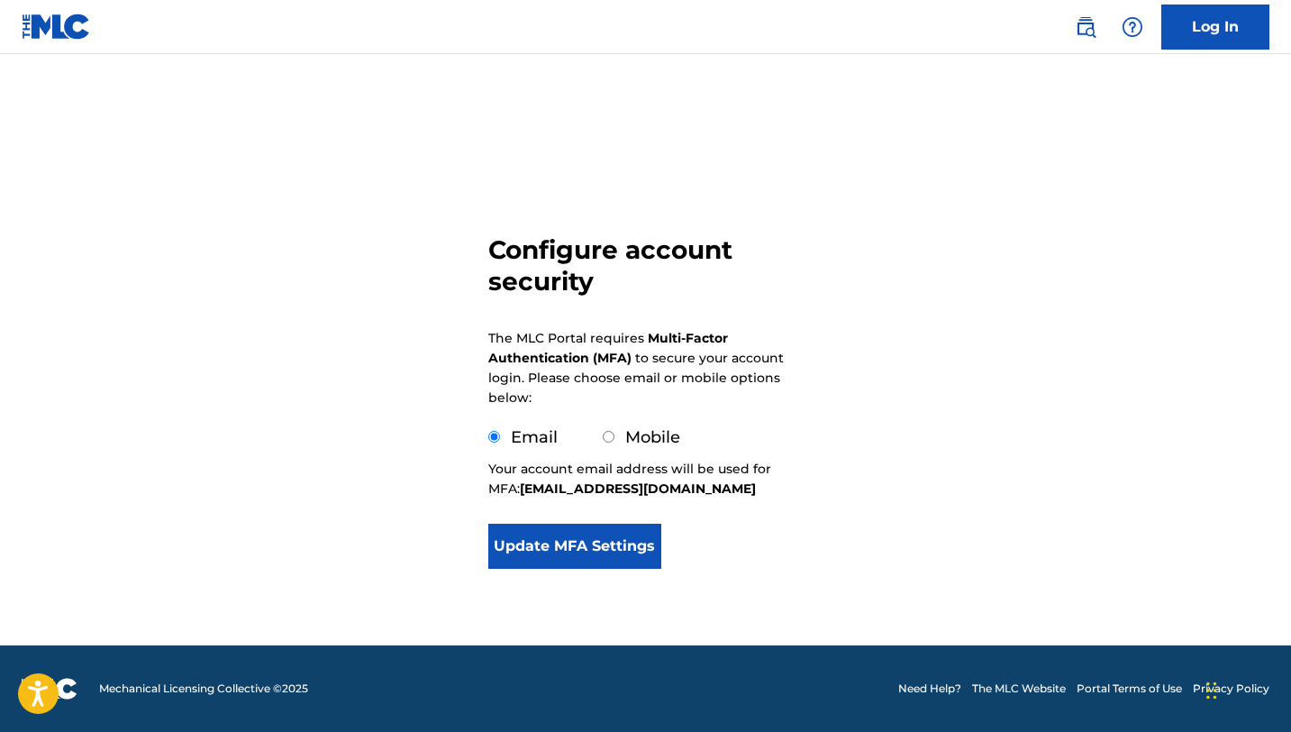
click at [603, 551] on button "Update MFA Settings" at bounding box center [575, 546] width 174 height 45
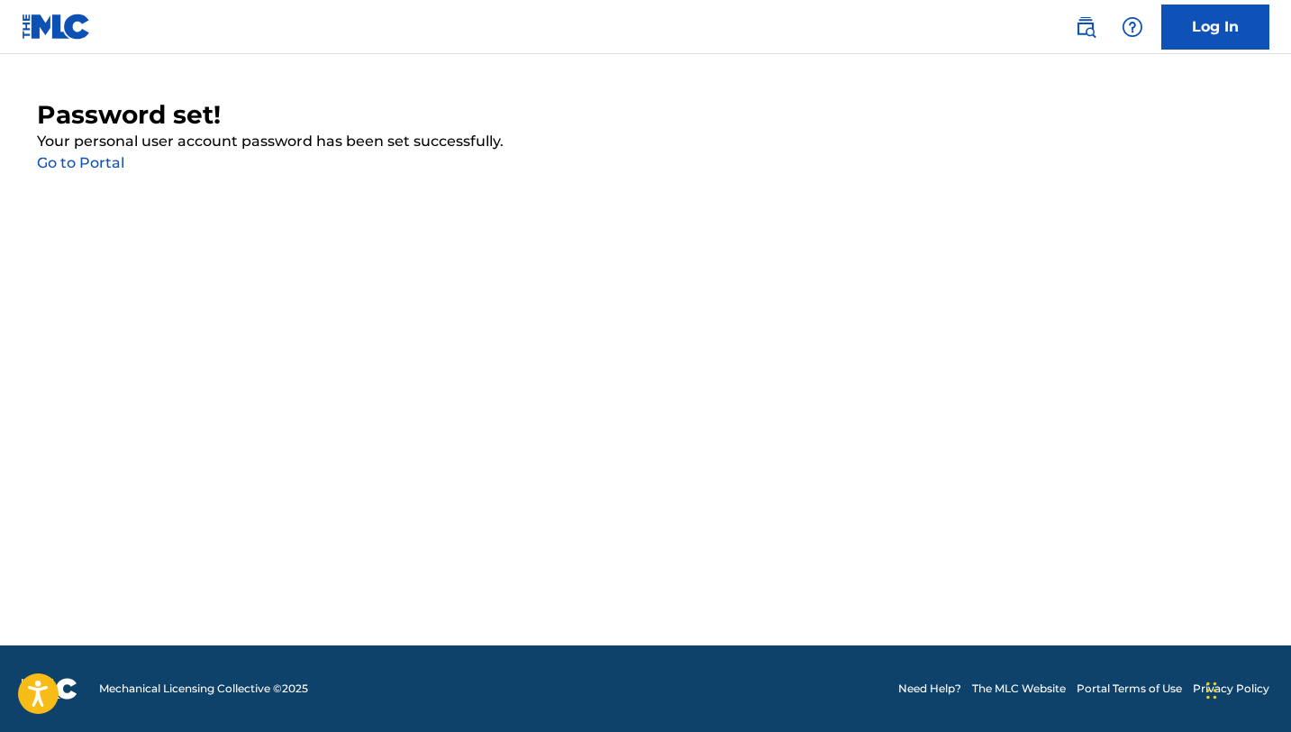
click at [96, 161] on link "Go to Portal" at bounding box center [80, 162] width 87 height 17
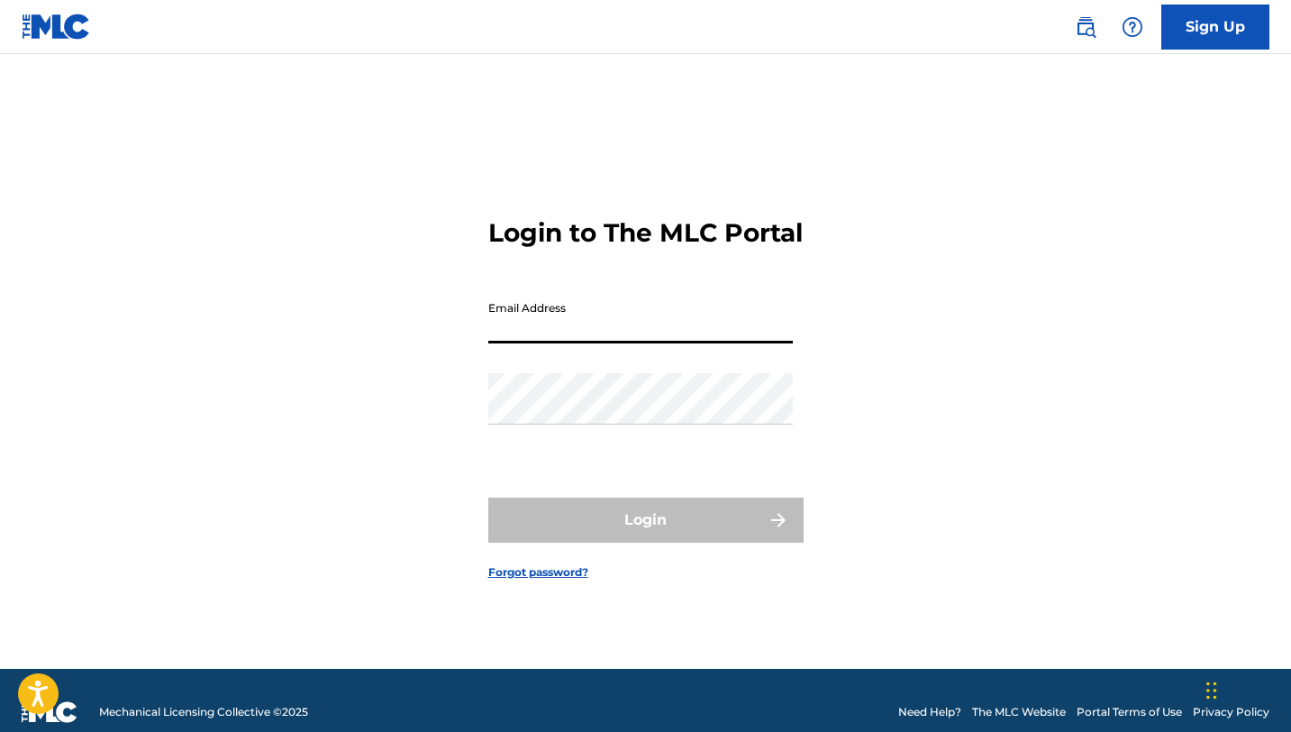
click at [552, 343] on input "Email Address" at bounding box center [640, 317] width 305 height 51
type input "[EMAIL_ADDRESS][DOMAIN_NAME]"
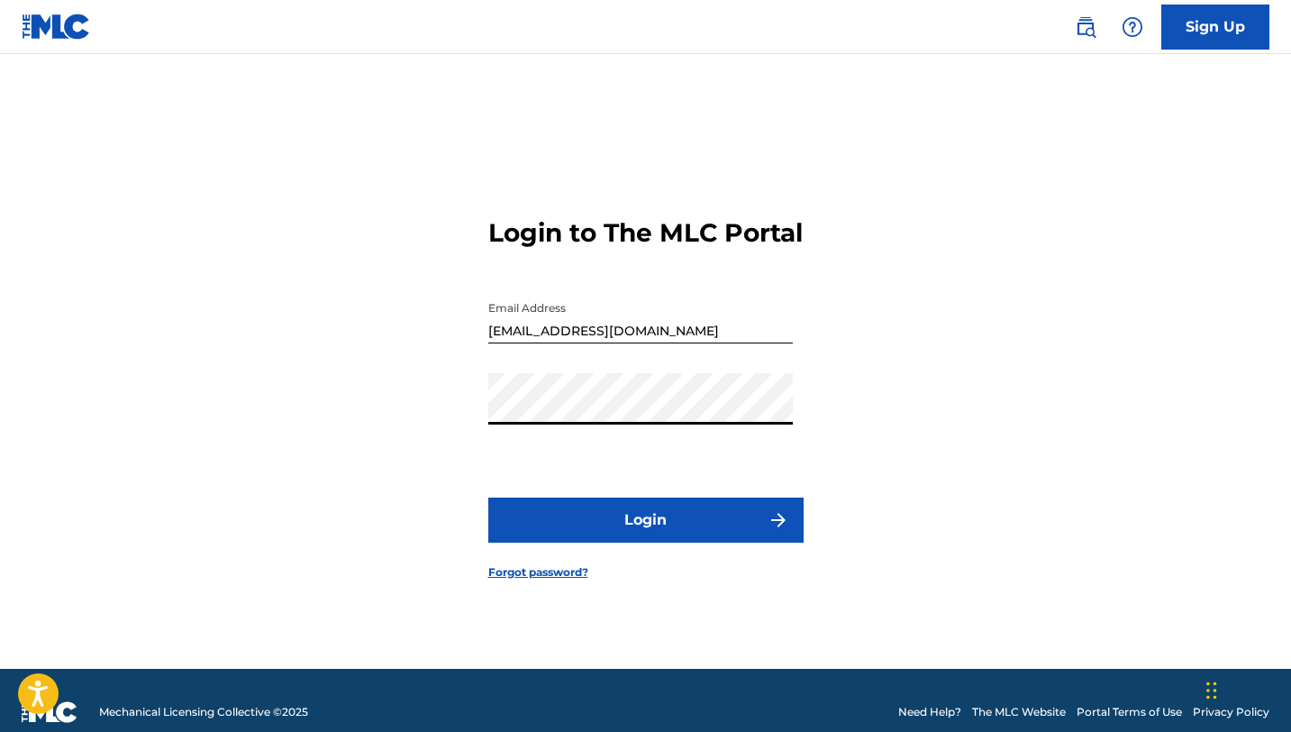
click at [618, 540] on button "Login" at bounding box center [645, 519] width 315 height 45
click at [372, 415] on div "Login to The MLC Portal Email Address gradymathsionbusiness@gmail.com Password …" at bounding box center [646, 384] width 1262 height 570
click at [375, 416] on div "Login to The MLC Portal Email Address gradymathsionbusiness@gmail.com Password …" at bounding box center [646, 384] width 1262 height 570
click at [524, 538] on button "Login" at bounding box center [645, 519] width 315 height 45
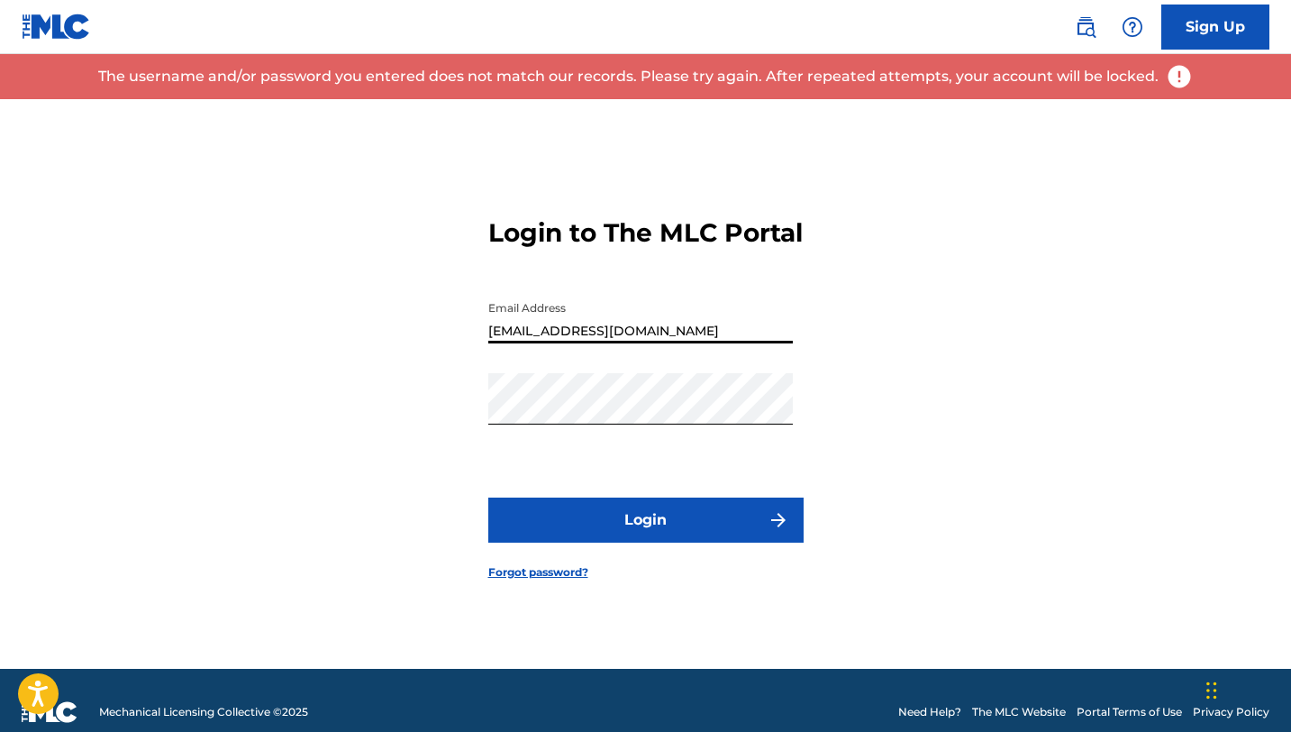
drag, startPoint x: 748, startPoint y: 339, endPoint x: 421, endPoint y: 342, distance: 327.2
click at [421, 342] on div "Login to The MLC Portal Email Address gradymathsionbusiness@gmail.com Password …" at bounding box center [646, 384] width 1262 height 570
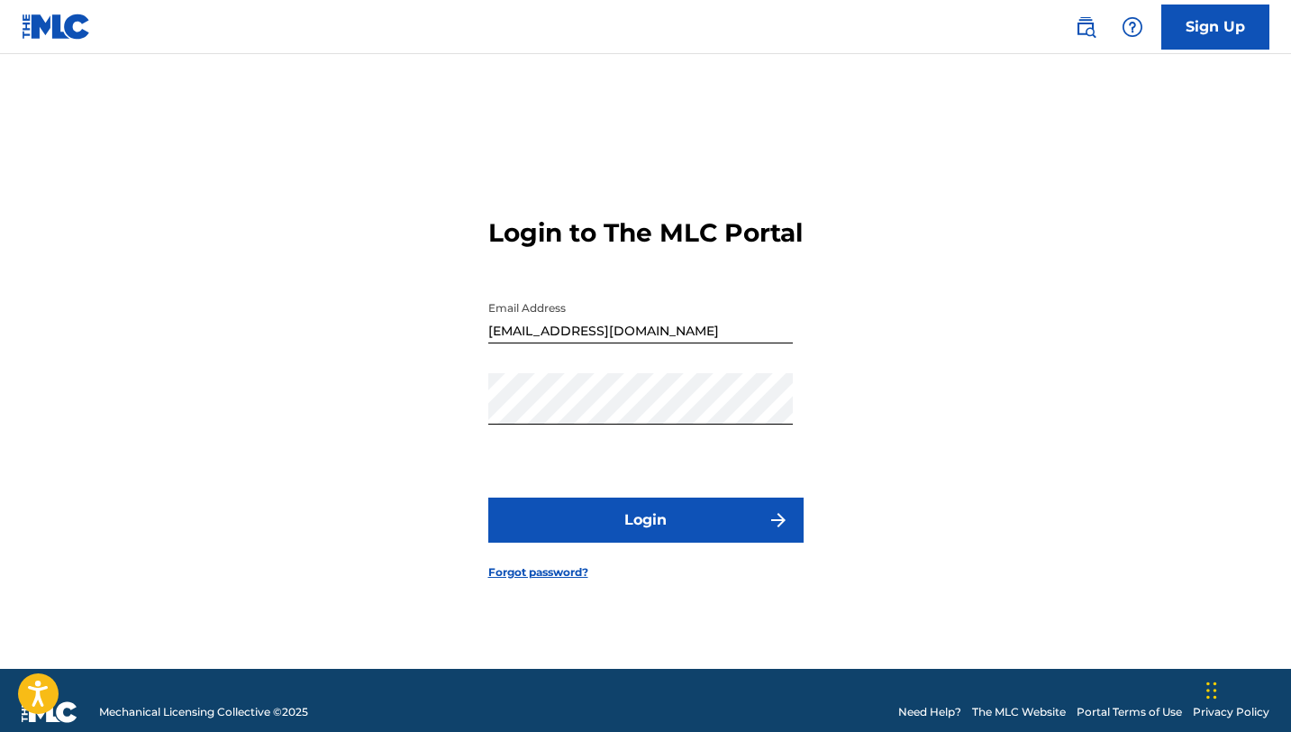
click at [545, 580] on link "Forgot password?" at bounding box center [538, 572] width 100 height 16
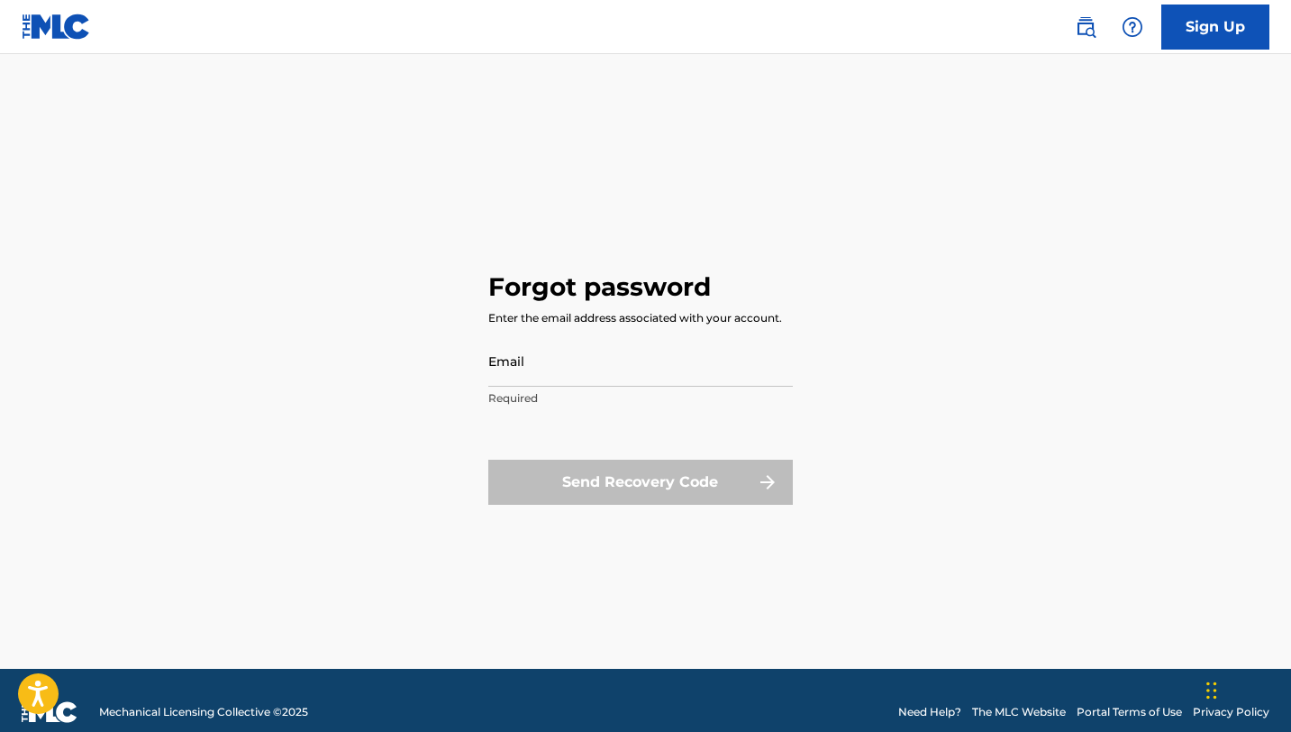
click at [575, 378] on input "Email" at bounding box center [640, 360] width 305 height 51
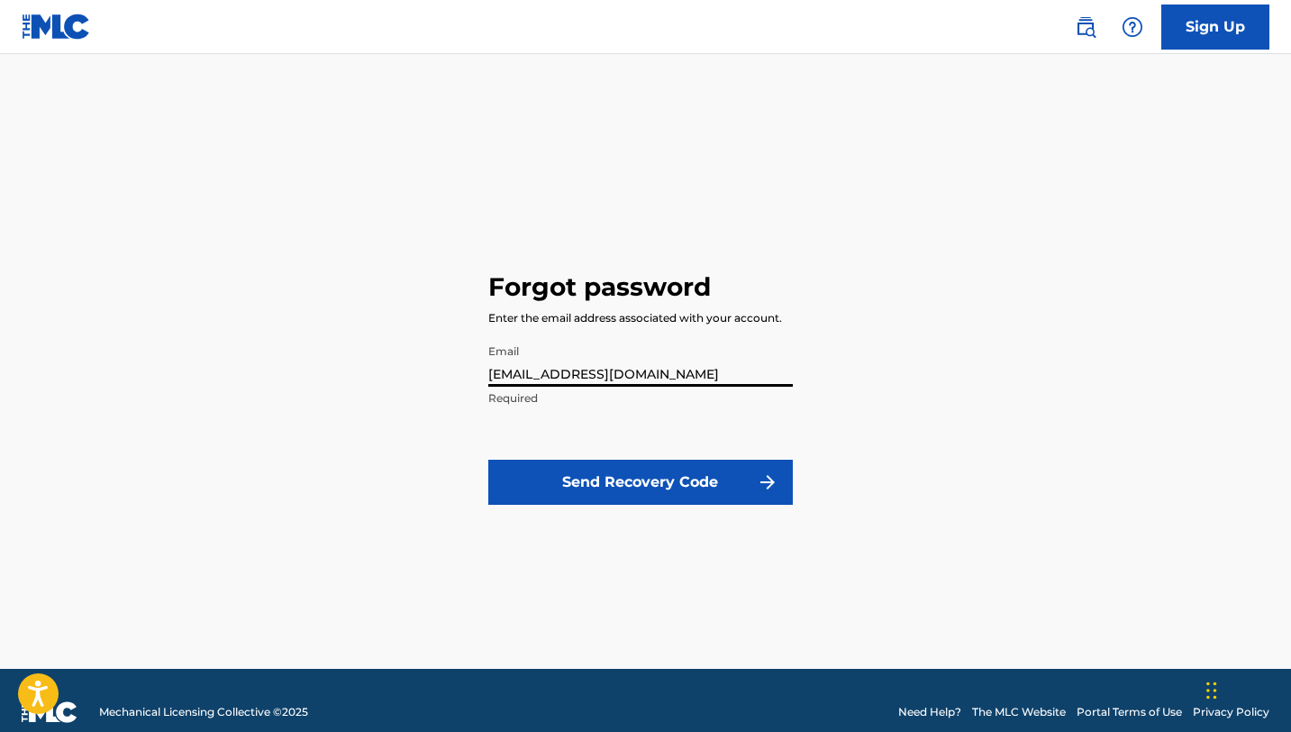
type input "[EMAIL_ADDRESS][DOMAIN_NAME]"
click at [635, 475] on button "Send Recovery Code" at bounding box center [640, 482] width 305 height 45
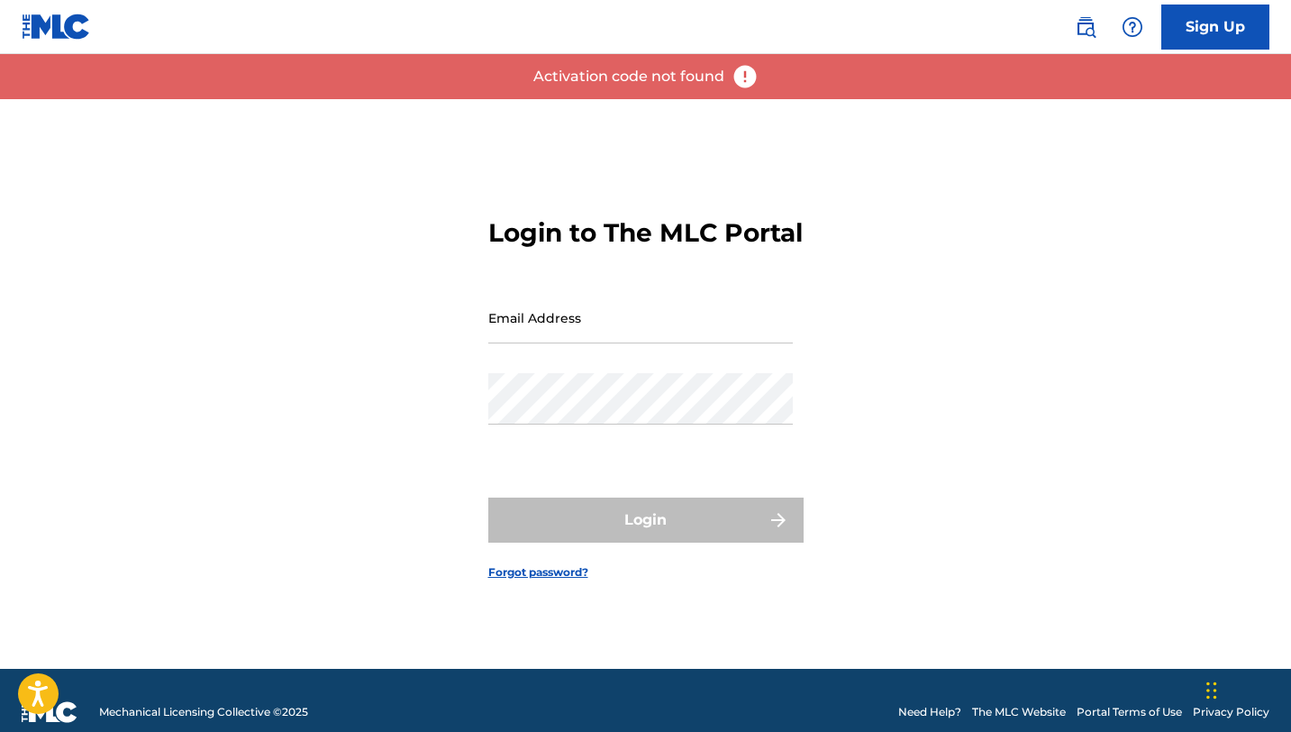
click at [579, 580] on link "Forgot password?" at bounding box center [538, 572] width 100 height 16
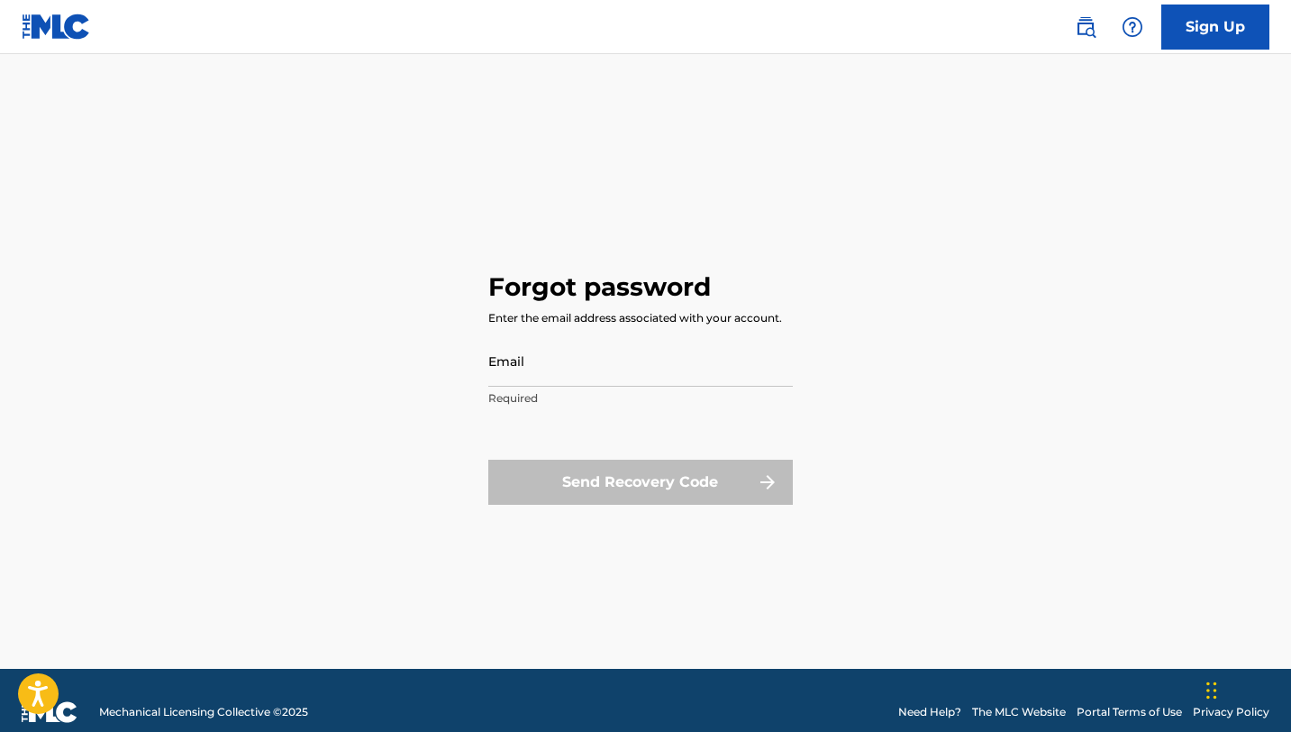
click at [598, 365] on input "Email" at bounding box center [640, 360] width 305 height 51
type input "[EMAIL_ADDRESS][DOMAIN_NAME]"
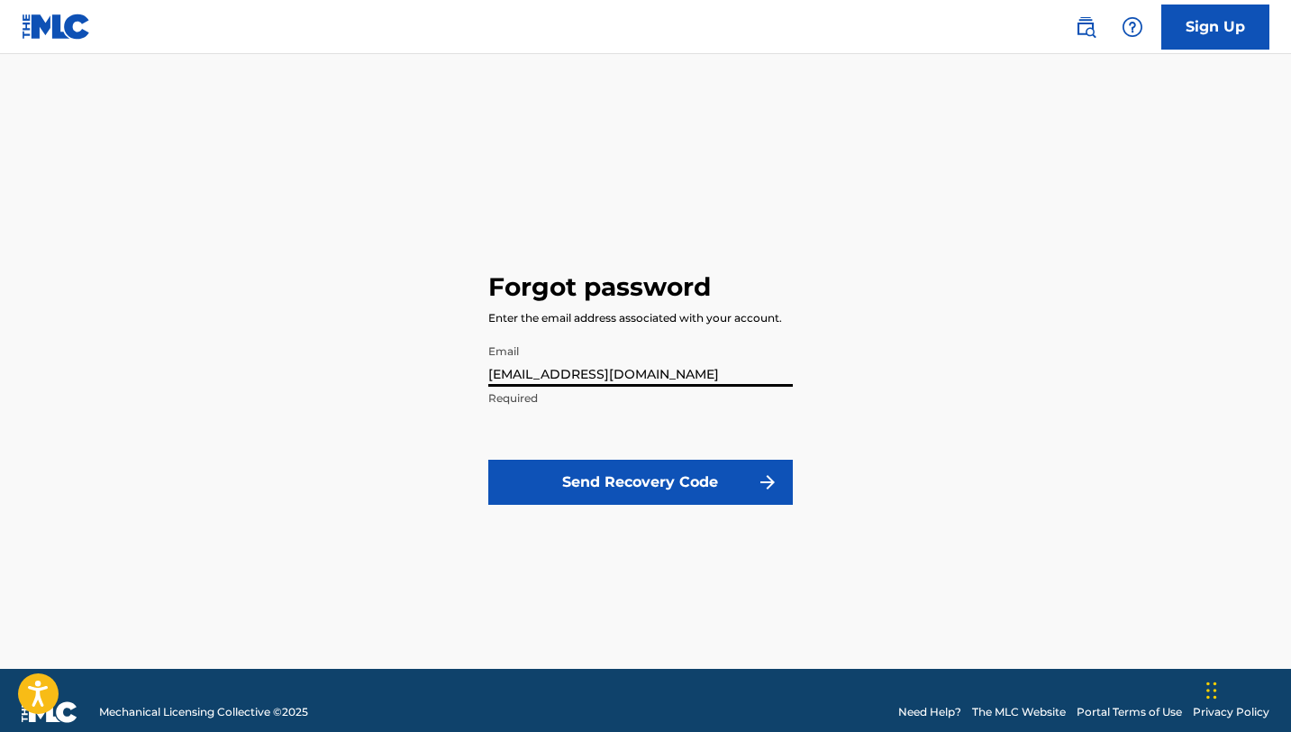
click button "Send Recovery Code" at bounding box center [640, 482] width 305 height 45
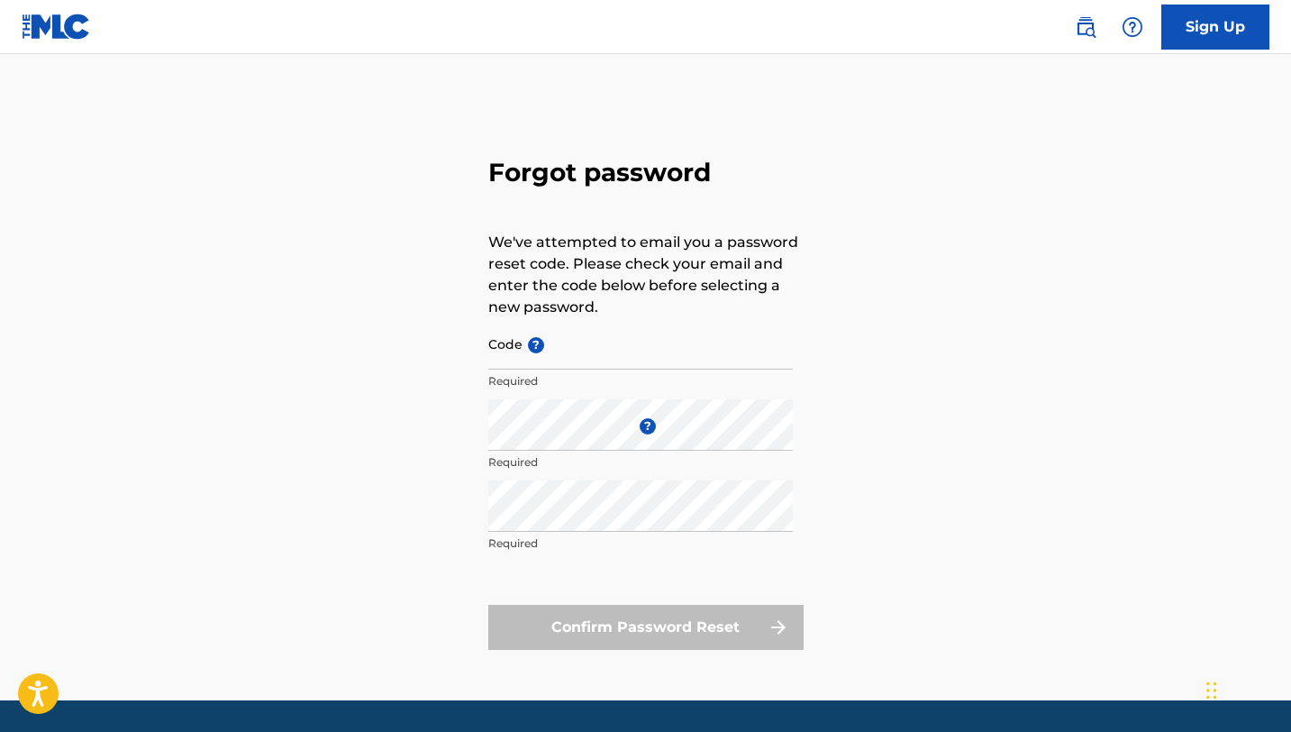
click at [1212, 14] on link "Sign Up" at bounding box center [1216, 27] width 108 height 45
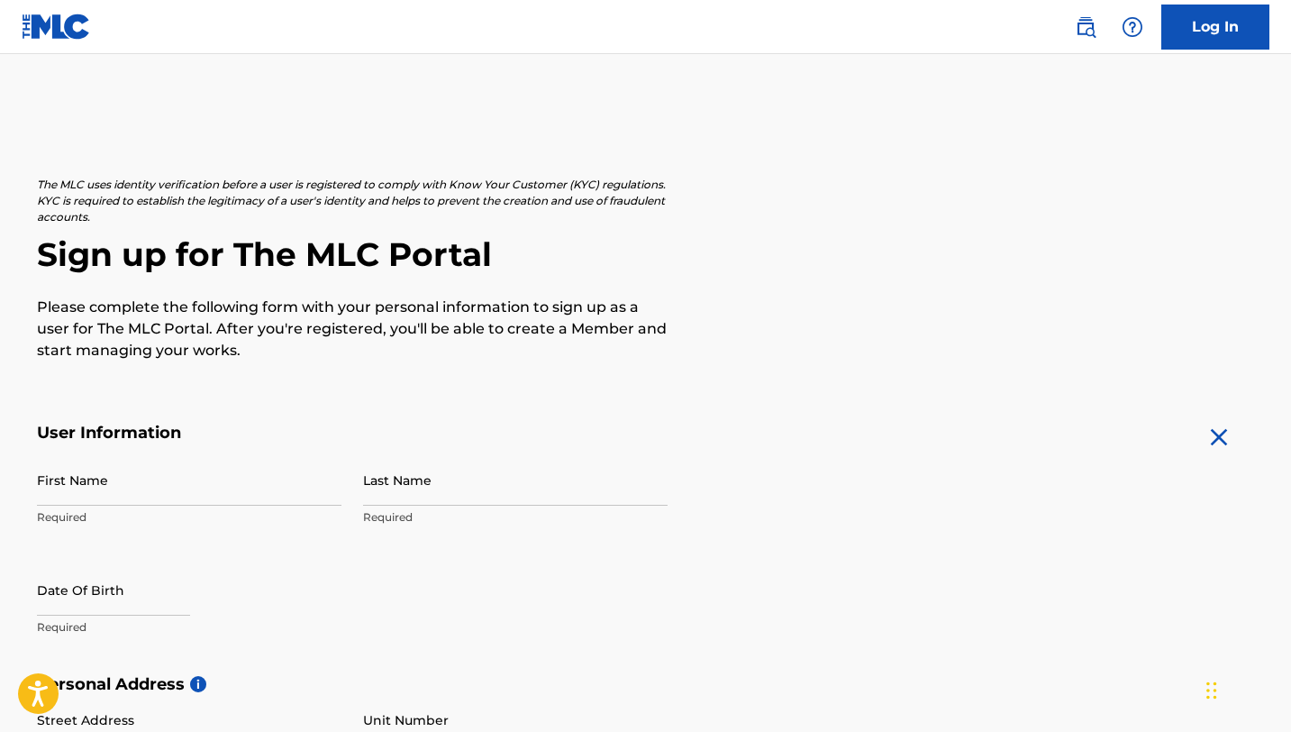
click at [196, 490] on input "First Name" at bounding box center [189, 479] width 305 height 51
type input "g"
type input "[PERSON_NAME]"
click at [385, 484] on input "Last Name" at bounding box center [515, 479] width 305 height 51
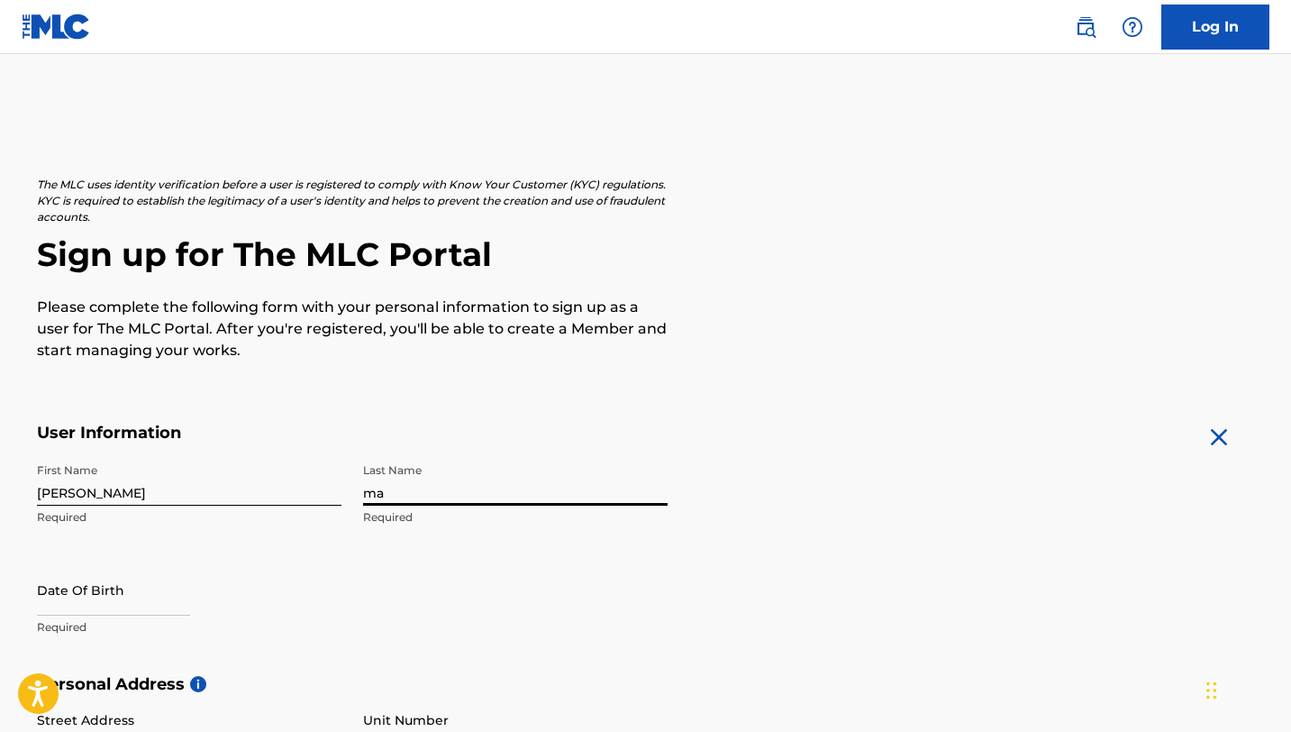
type input "m"
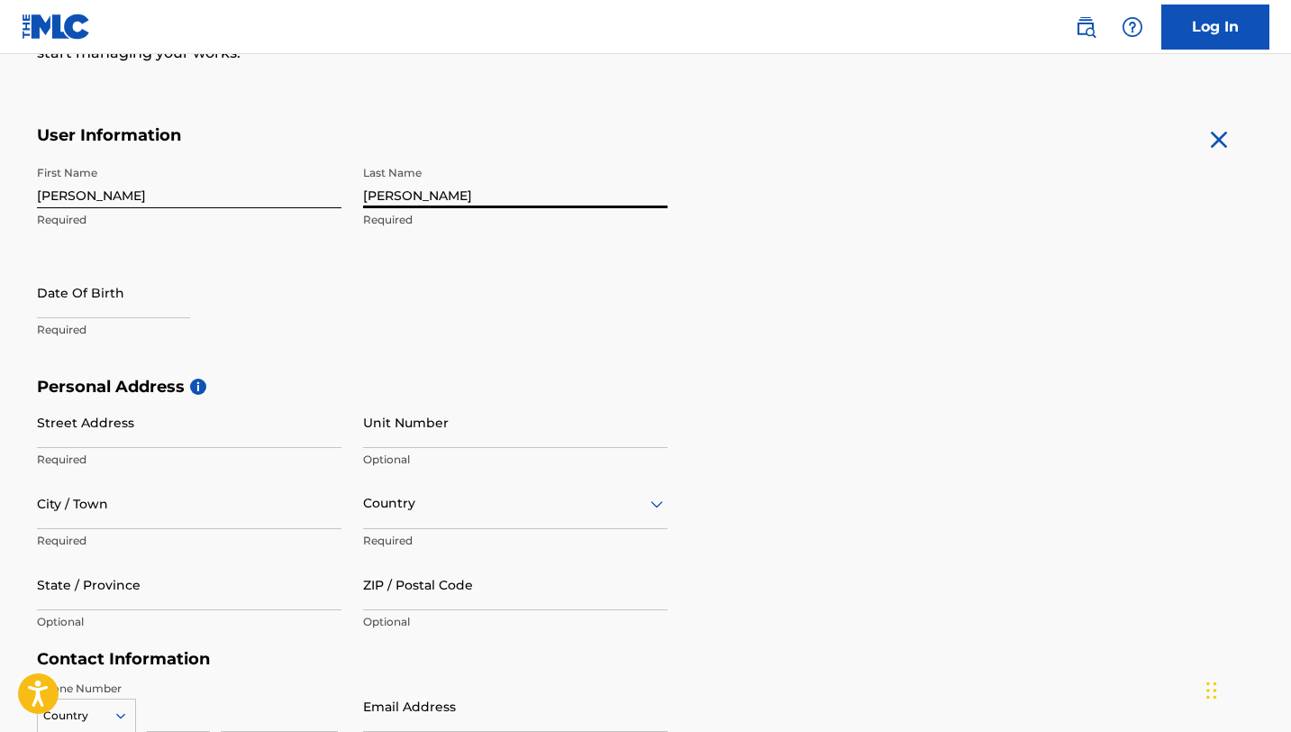
scroll to position [347, 0]
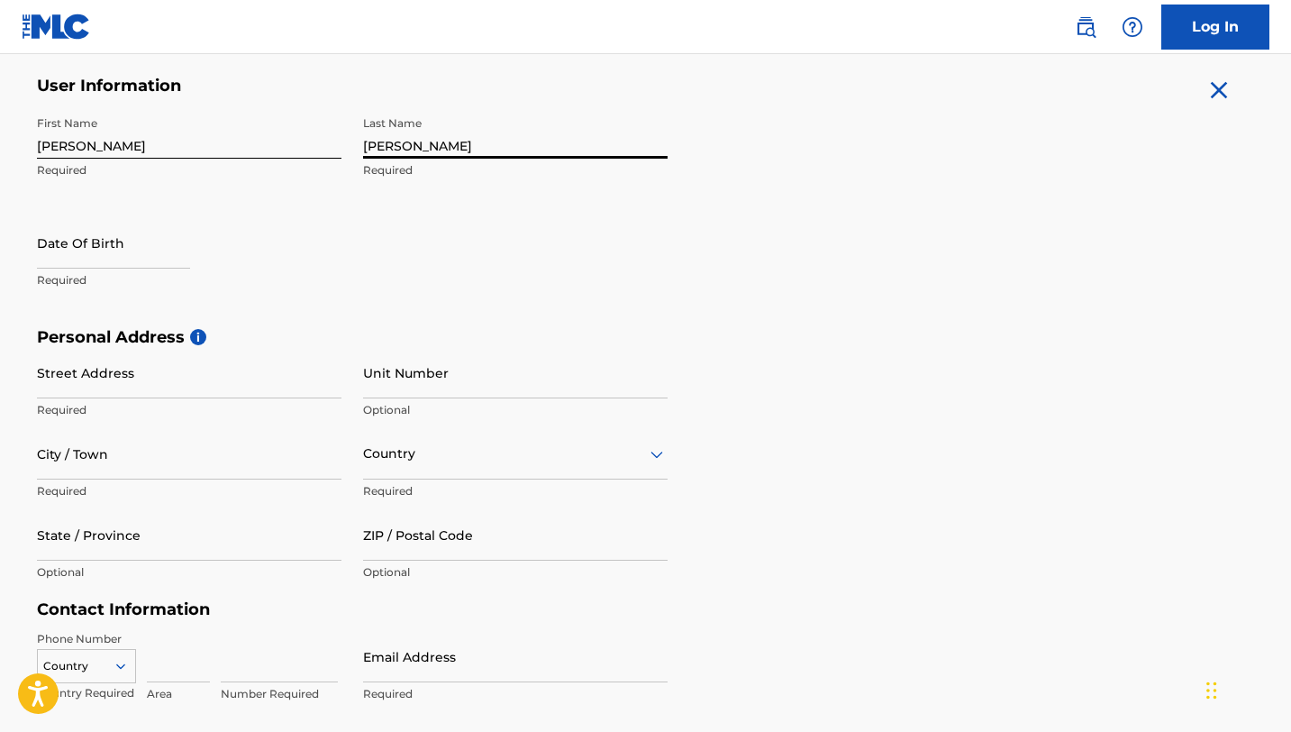
type input "[PERSON_NAME]"
click at [104, 264] on input "text" at bounding box center [113, 242] width 153 height 51
select select "7"
select select "2025"
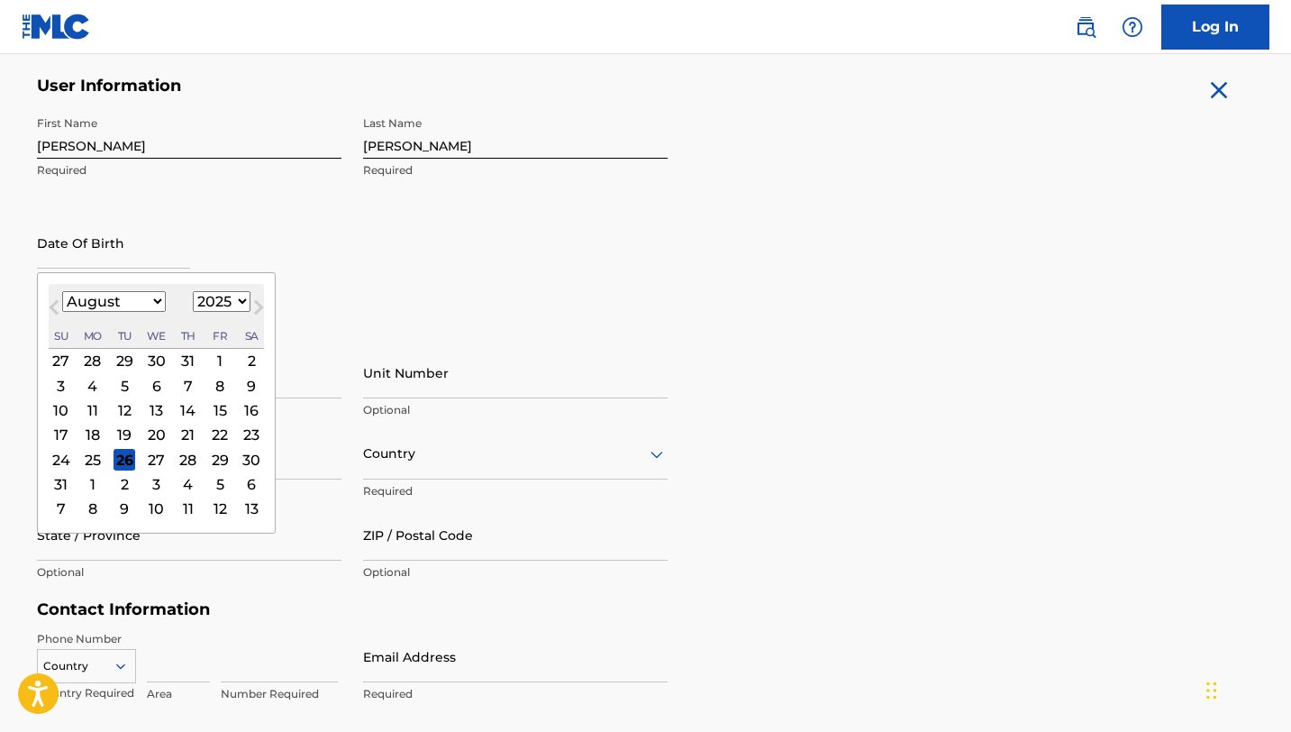
scroll to position [375, 0]
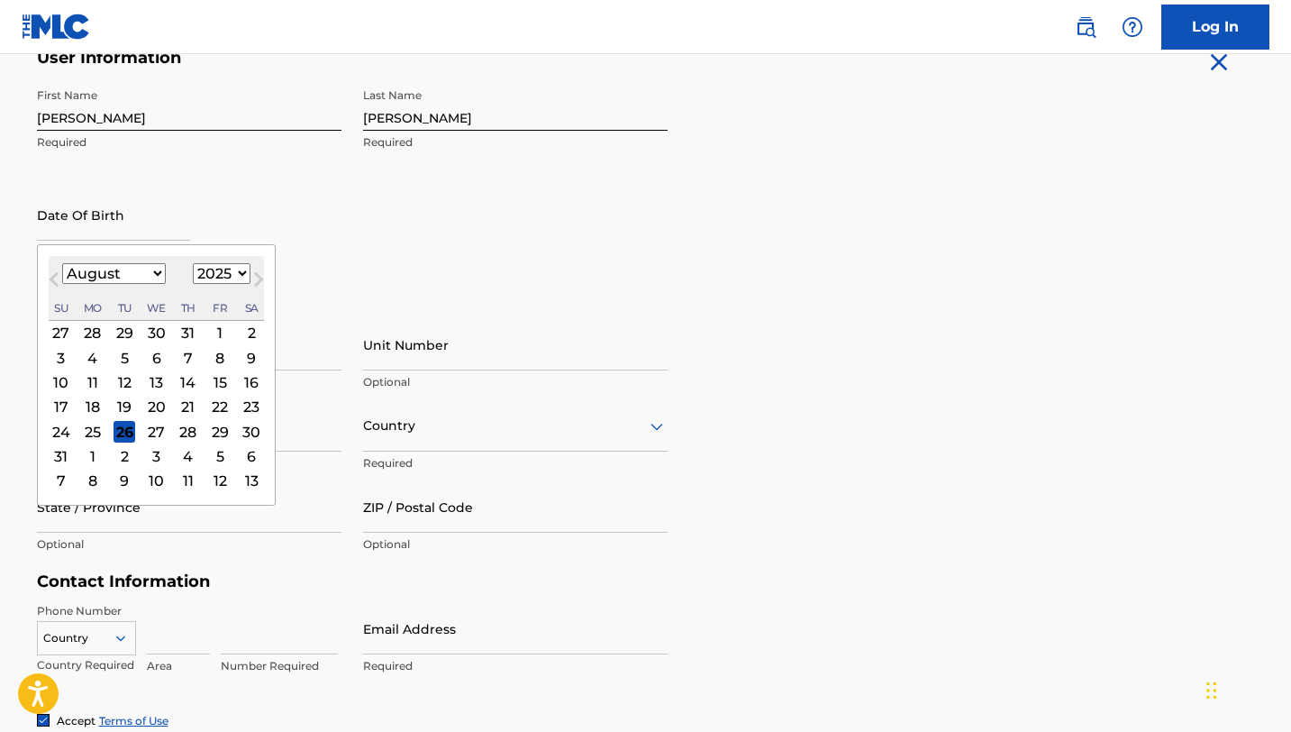
click at [414, 222] on div "First Name [PERSON_NAME] Required Last Name [PERSON_NAME] Required Date Of Birt…" at bounding box center [352, 189] width 631 height 220
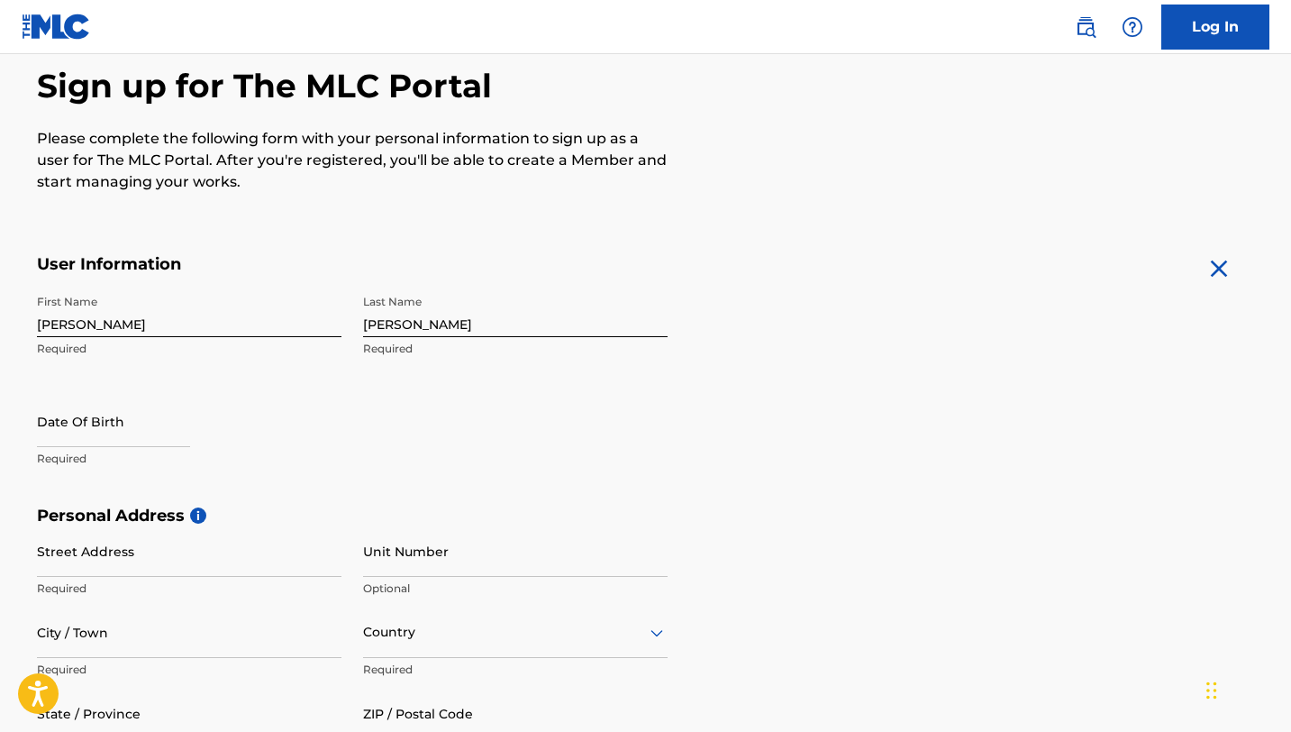
scroll to position [183, 0]
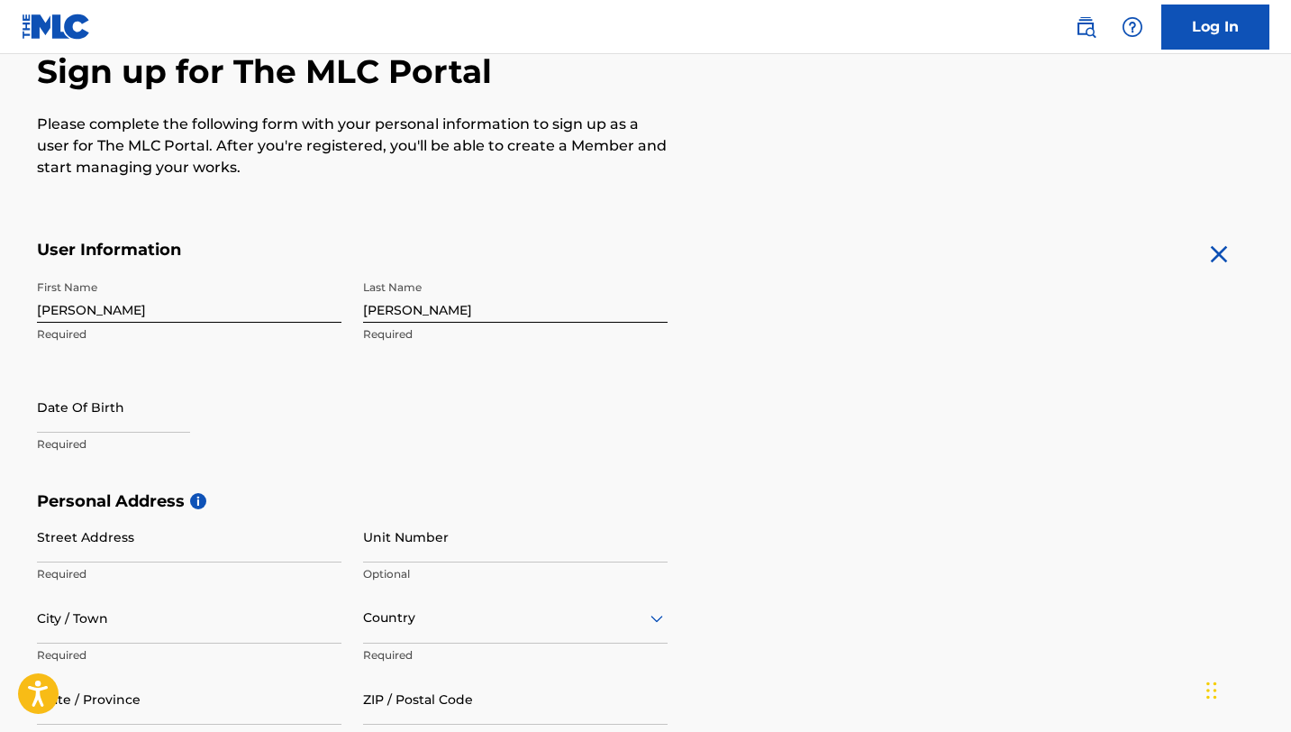
click at [150, 429] on input "text" at bounding box center [113, 406] width 153 height 51
select select "7"
select select "2025"
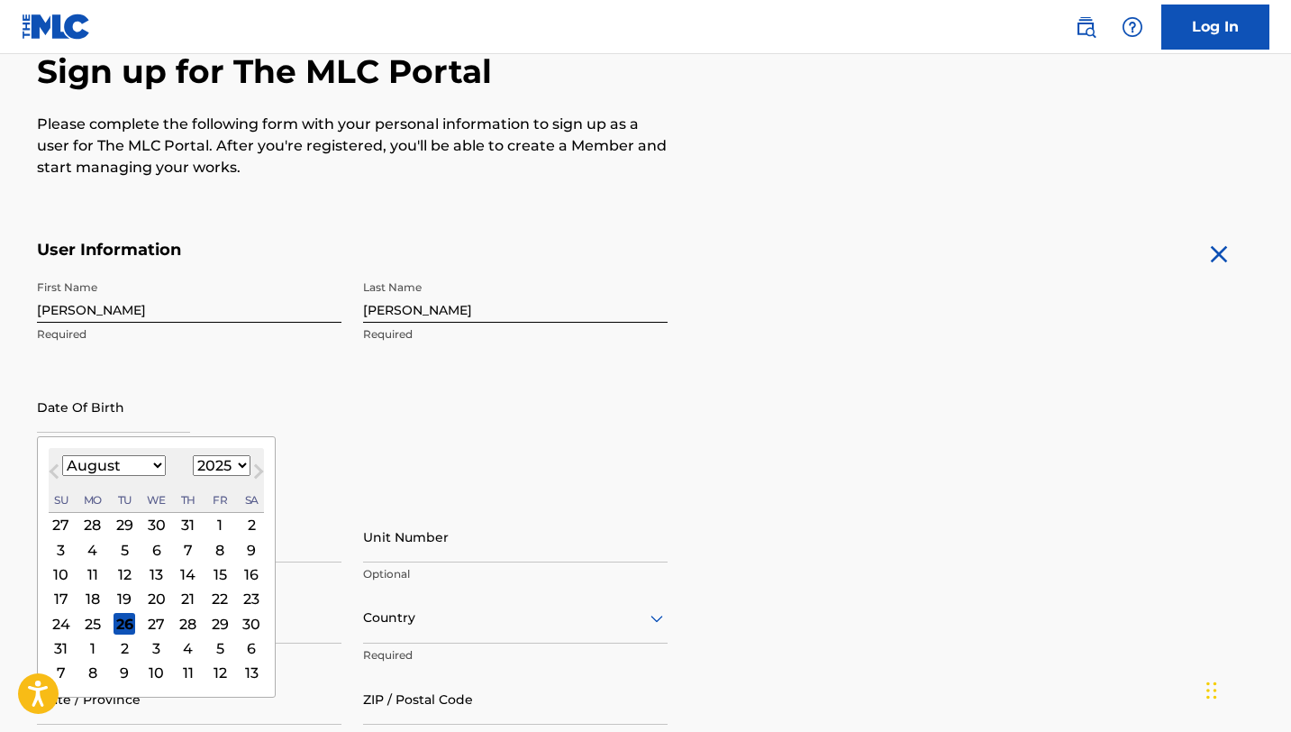
click at [154, 469] on select "January February March April May June July August September October November De…" at bounding box center [114, 465] width 104 height 21
select select "9"
click at [122, 572] on div "14" at bounding box center [125, 574] width 22 height 22
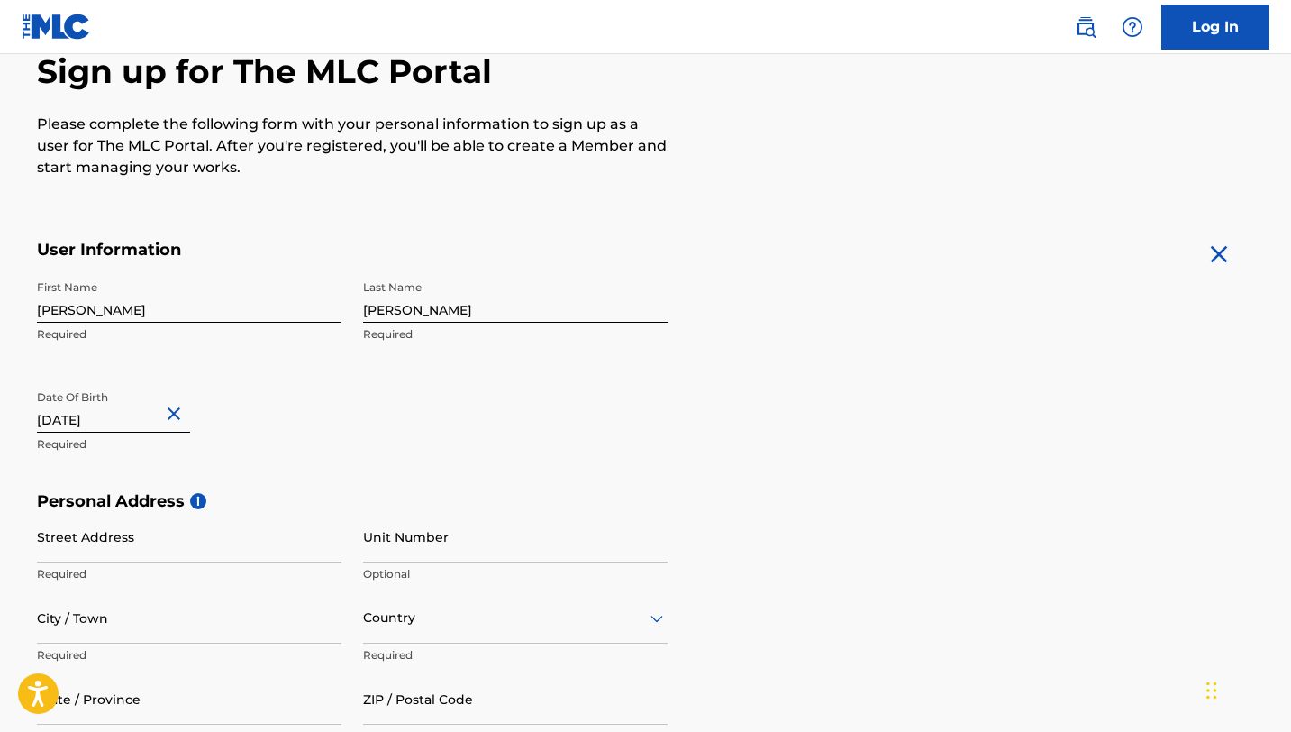
type input "[DATE]"
click at [177, 546] on input "Street Address" at bounding box center [189, 536] width 305 height 51
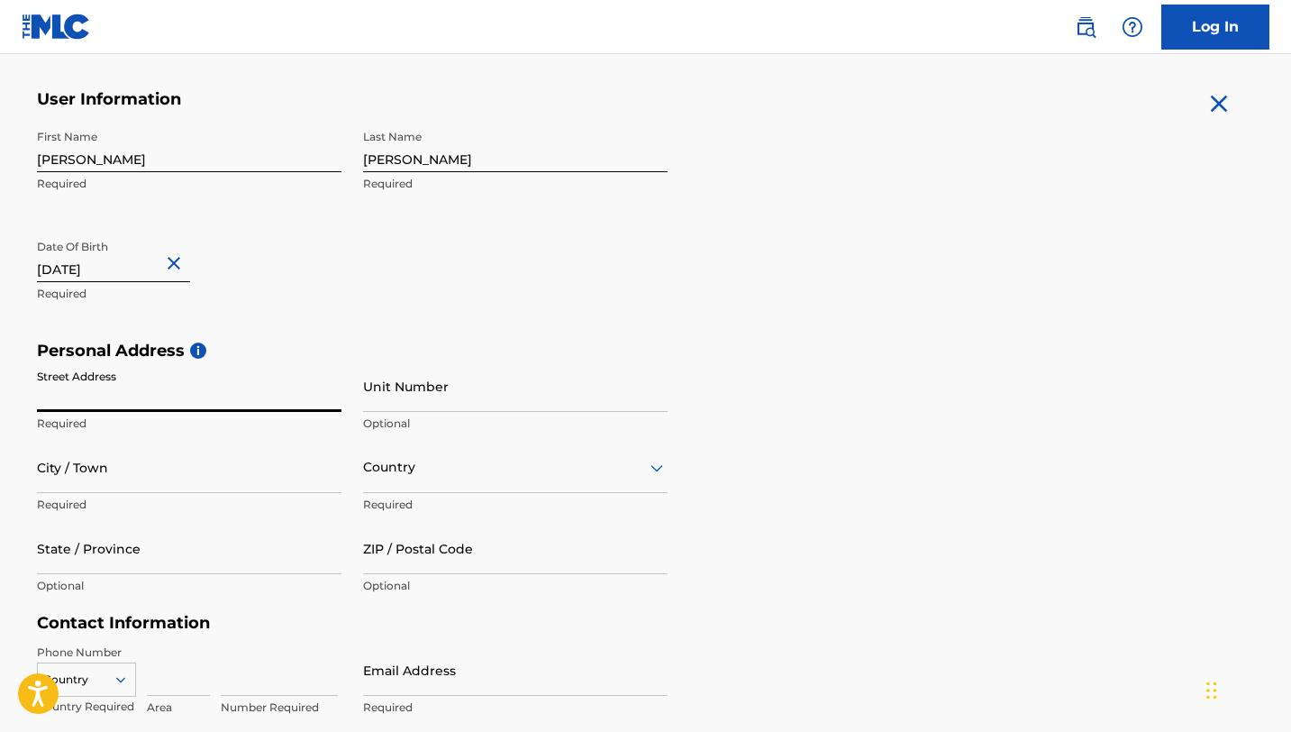
scroll to position [341, 0]
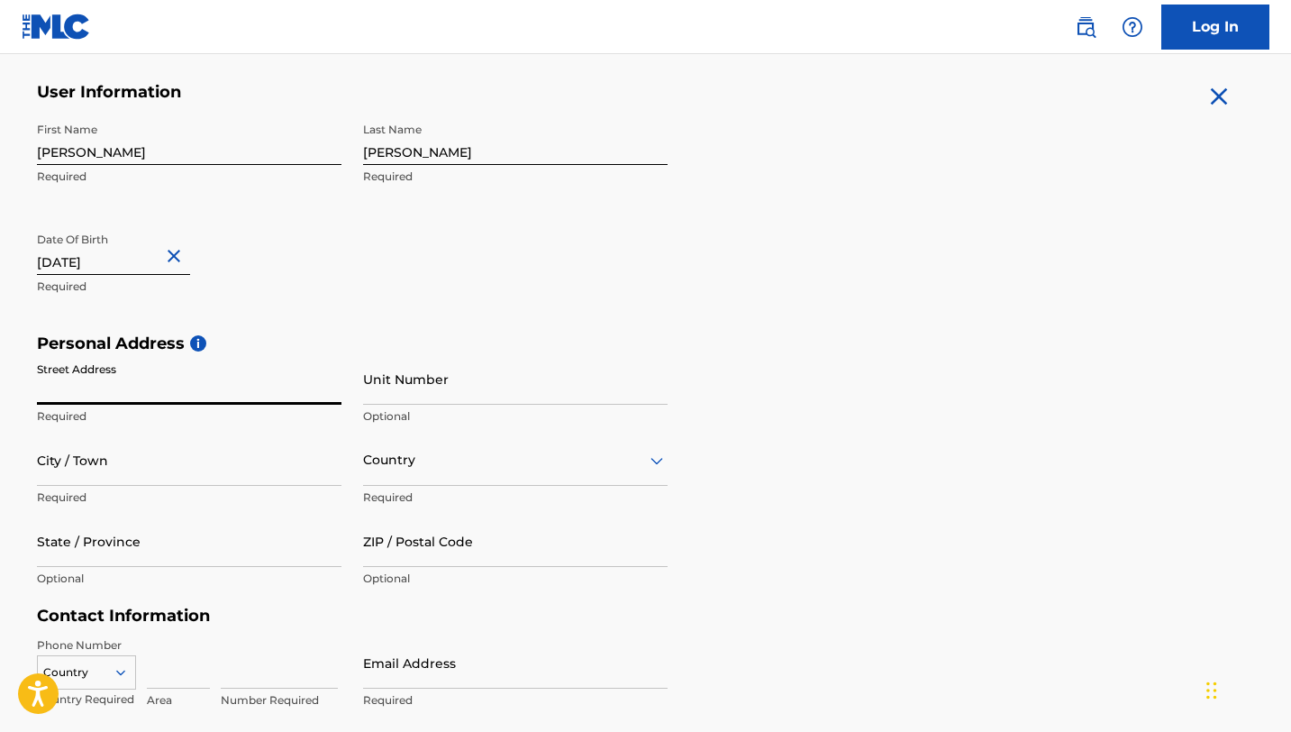
click at [181, 397] on input "Street Address" at bounding box center [189, 378] width 305 height 51
type input "[STREET_ADDRESS]"
click at [385, 398] on input "Unit Number" at bounding box center [515, 378] width 305 height 51
click at [62, 470] on input "City / Town" at bounding box center [189, 459] width 305 height 51
type input "[GEOGRAPHIC_DATA]"
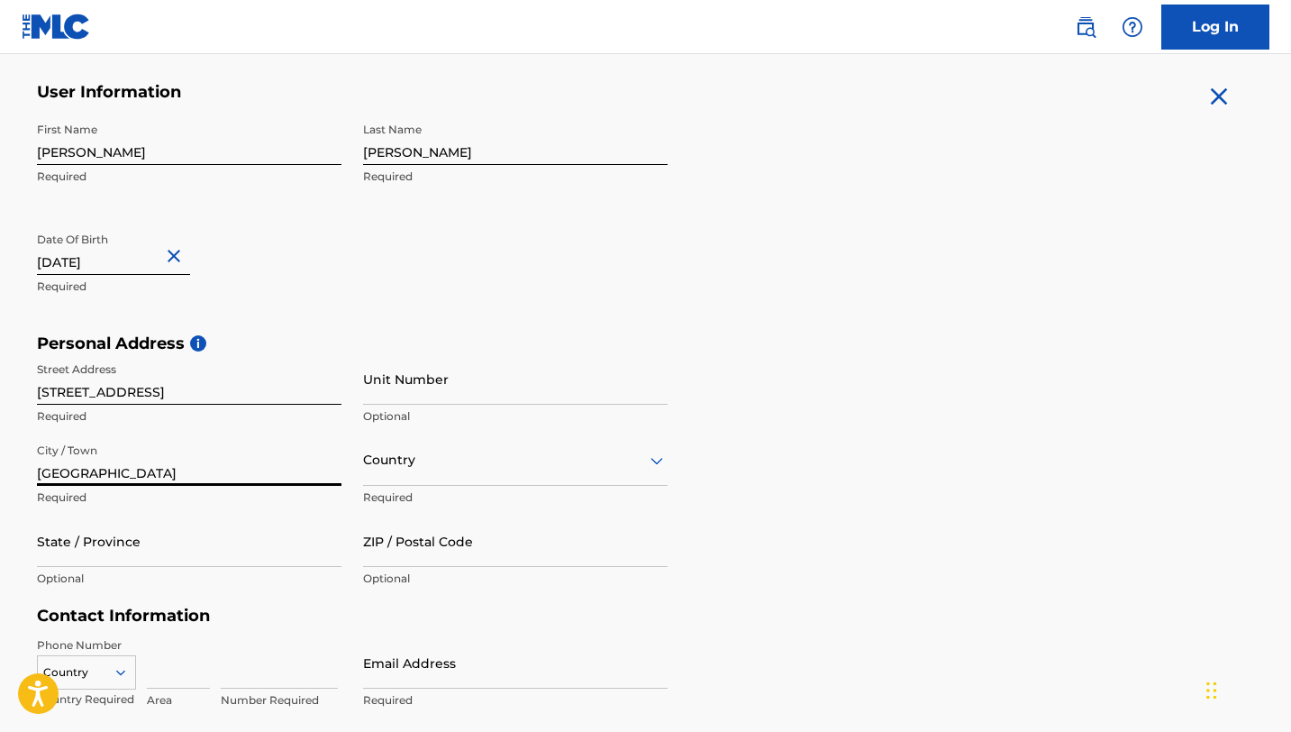
click at [385, 481] on div "Country" at bounding box center [515, 459] width 305 height 51
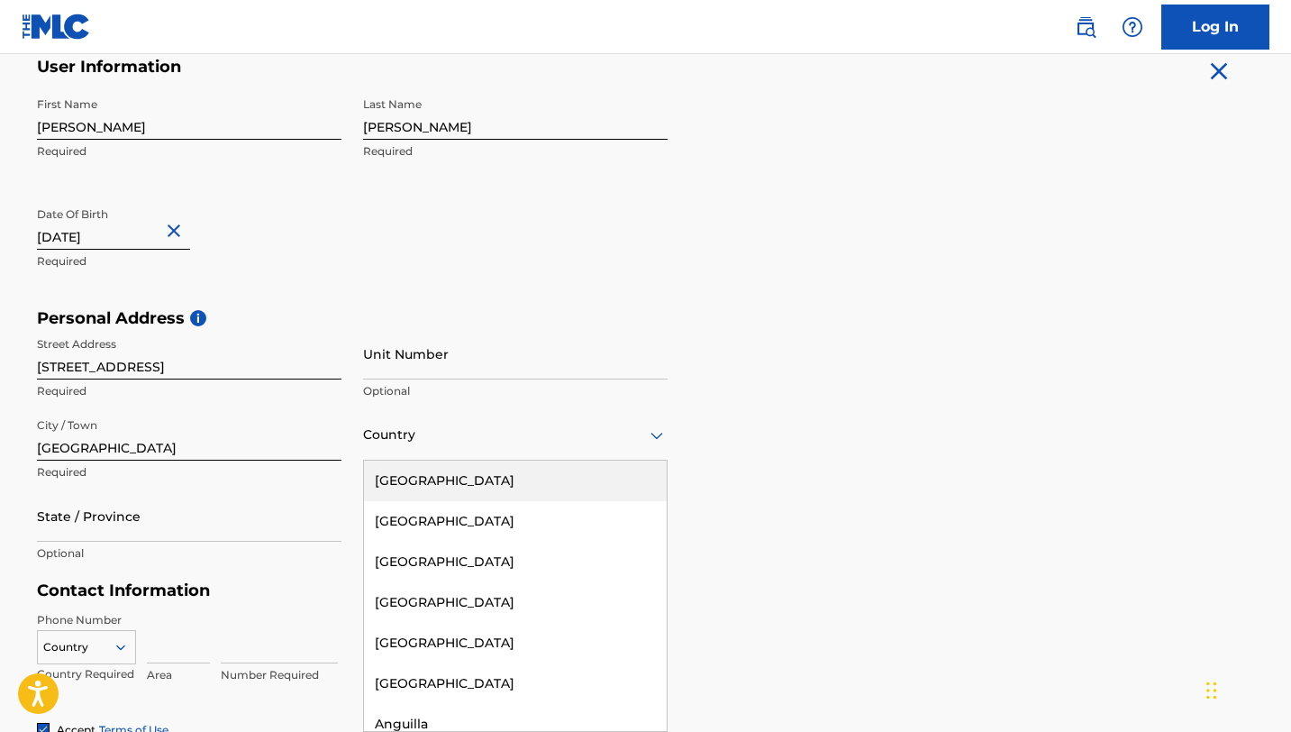
click at [410, 494] on div "[GEOGRAPHIC_DATA]" at bounding box center [515, 481] width 303 height 41
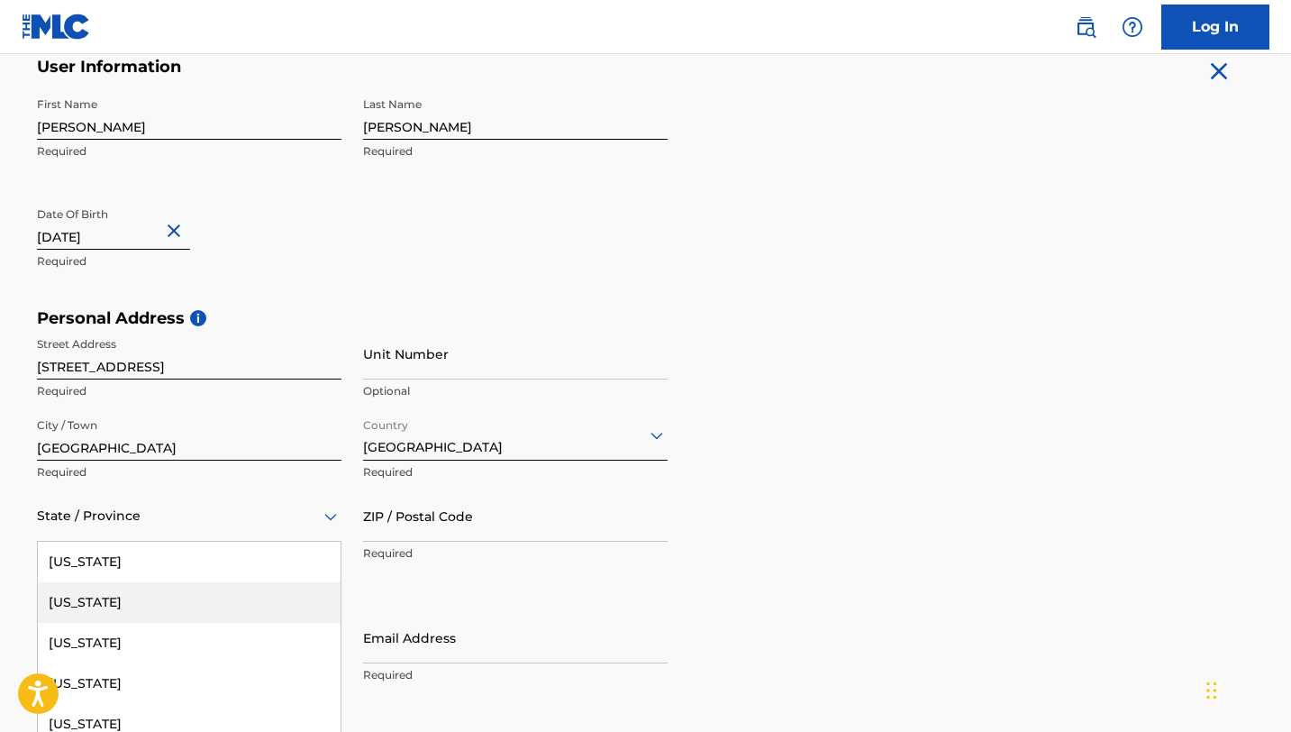
click at [217, 525] on div "[US_STATE], 2 of 57. 57 results available. Use Up and Down to choose options, p…" at bounding box center [189, 515] width 305 height 51
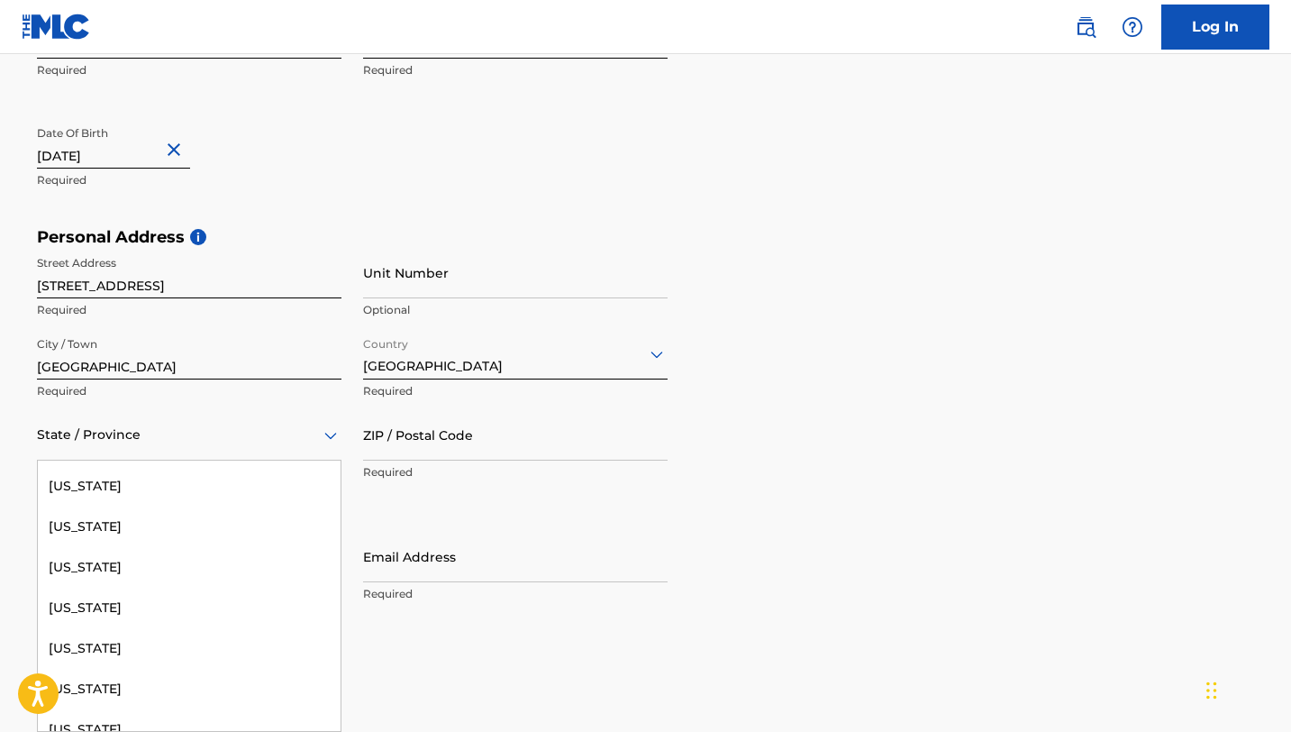
scroll to position [1068, 0]
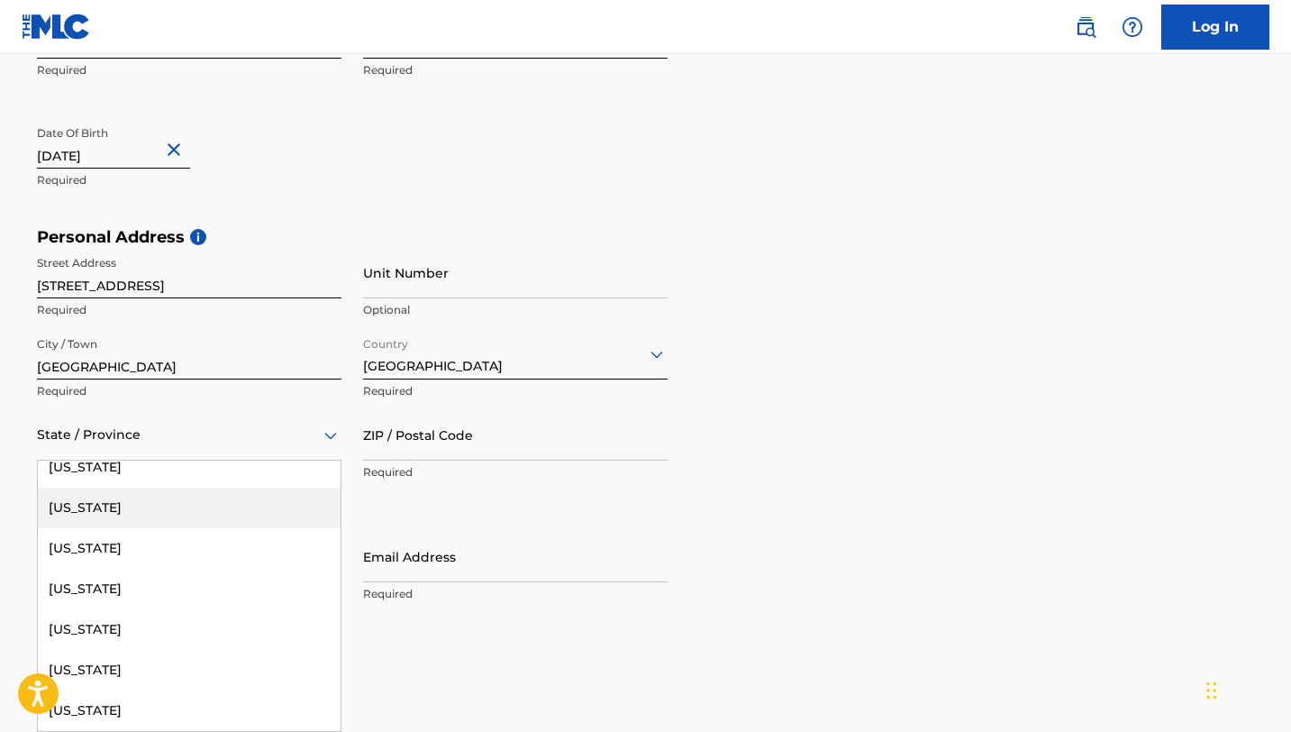
click at [229, 500] on div "[US_STATE]" at bounding box center [189, 508] width 303 height 41
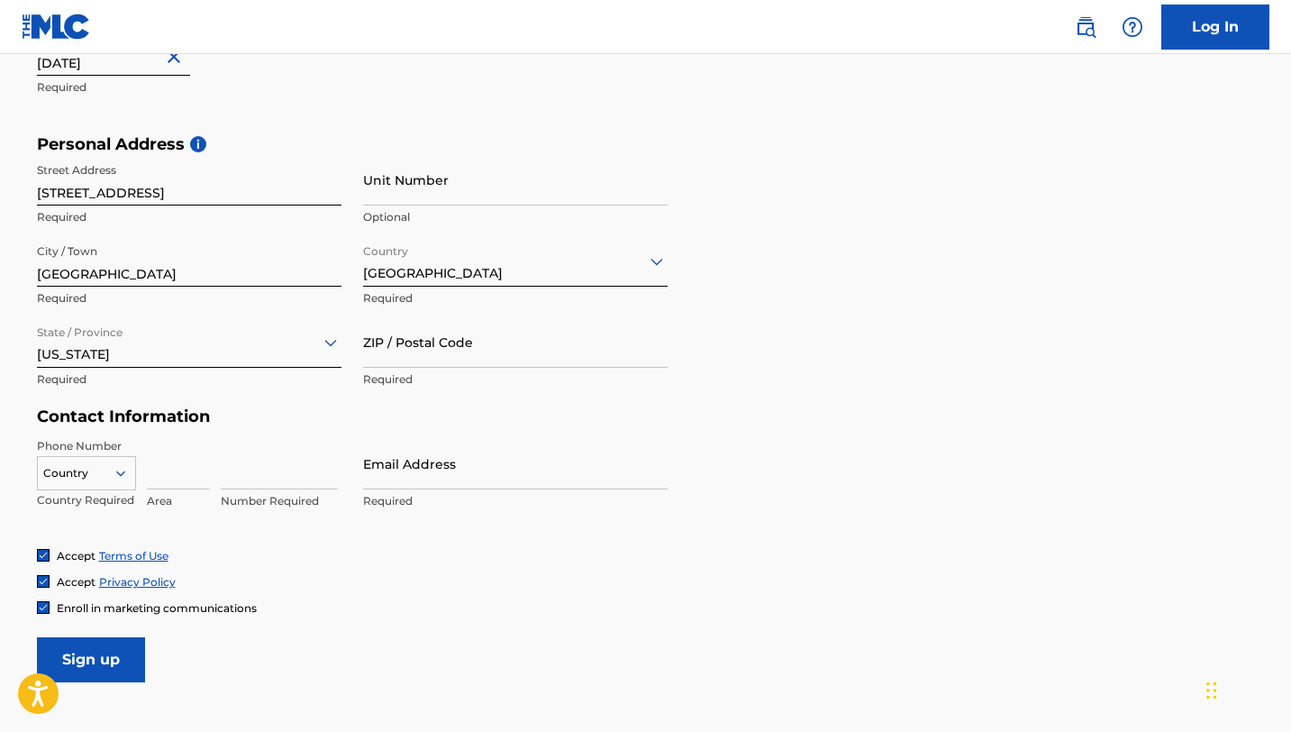
scroll to position [629, 0]
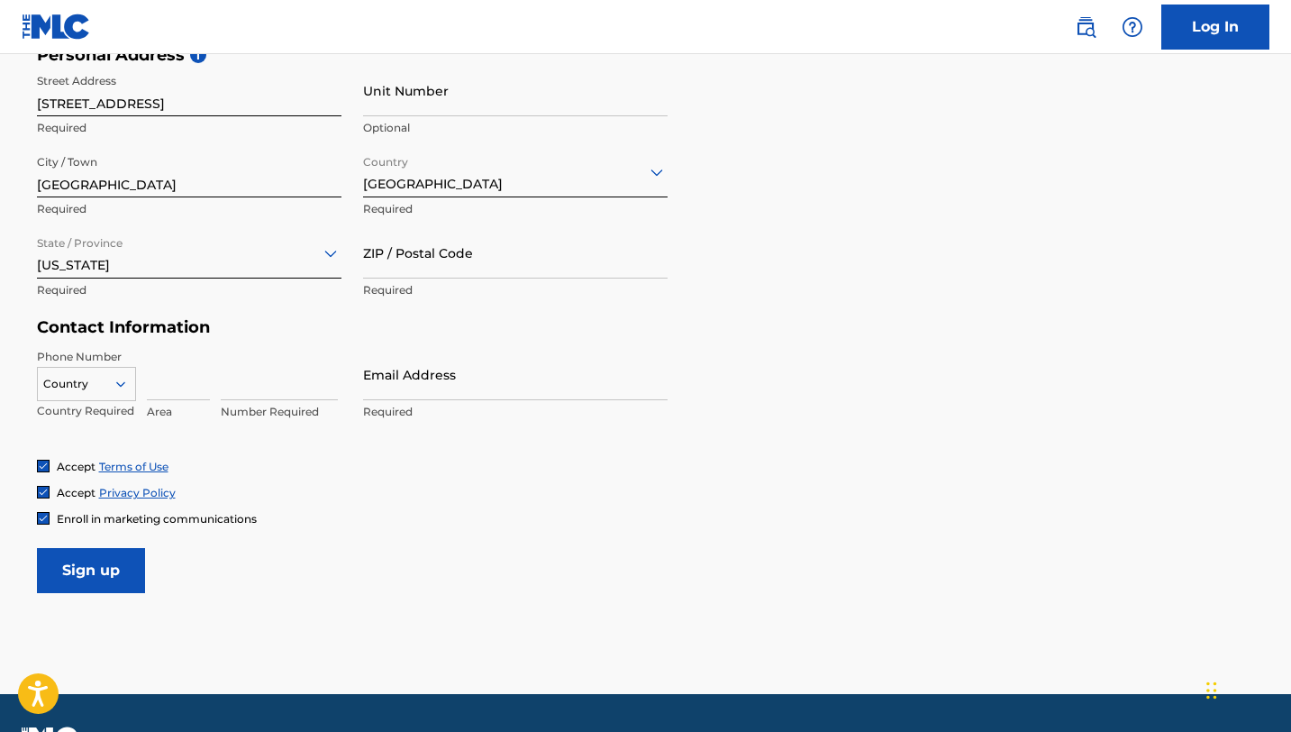
click at [163, 374] on input at bounding box center [178, 374] width 63 height 51
type input "816"
click at [250, 380] on input at bounding box center [279, 374] width 117 height 51
type input "5164242"
click at [92, 374] on div at bounding box center [86, 384] width 97 height 20
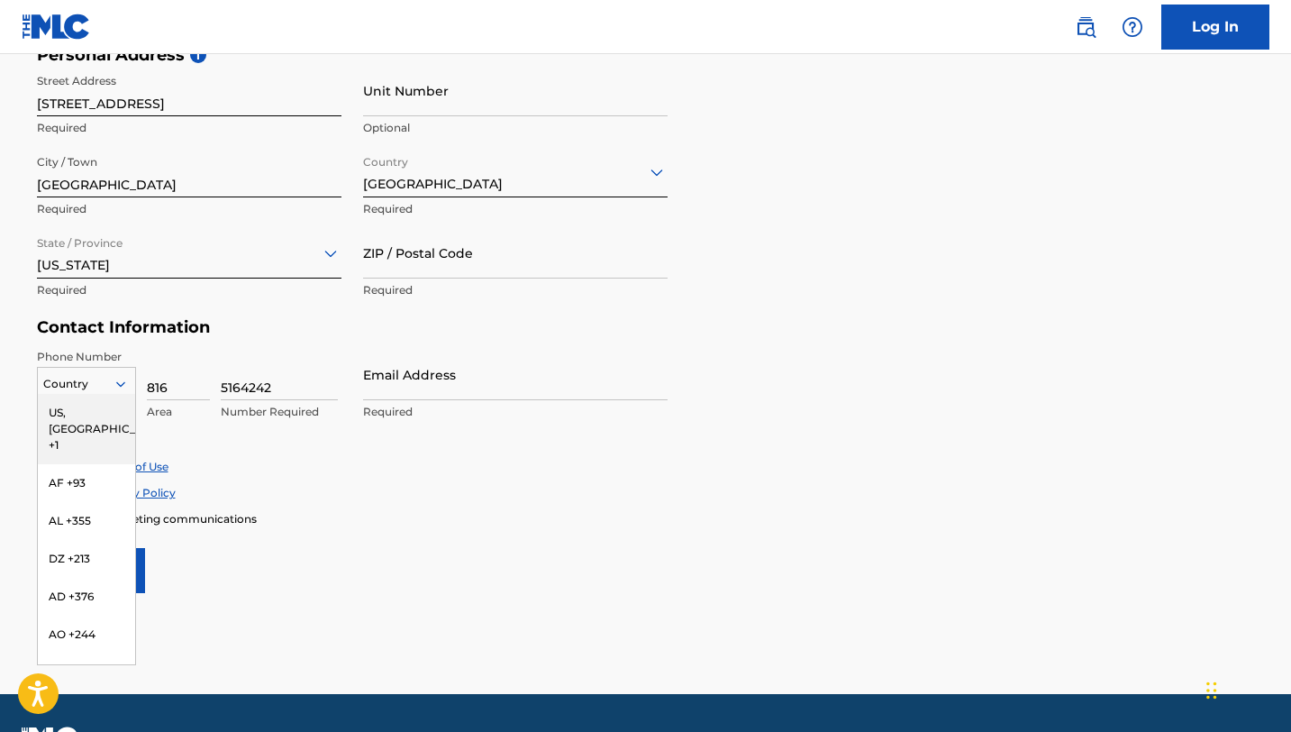
click at [85, 423] on div "US, [GEOGRAPHIC_DATA] +1" at bounding box center [86, 429] width 97 height 70
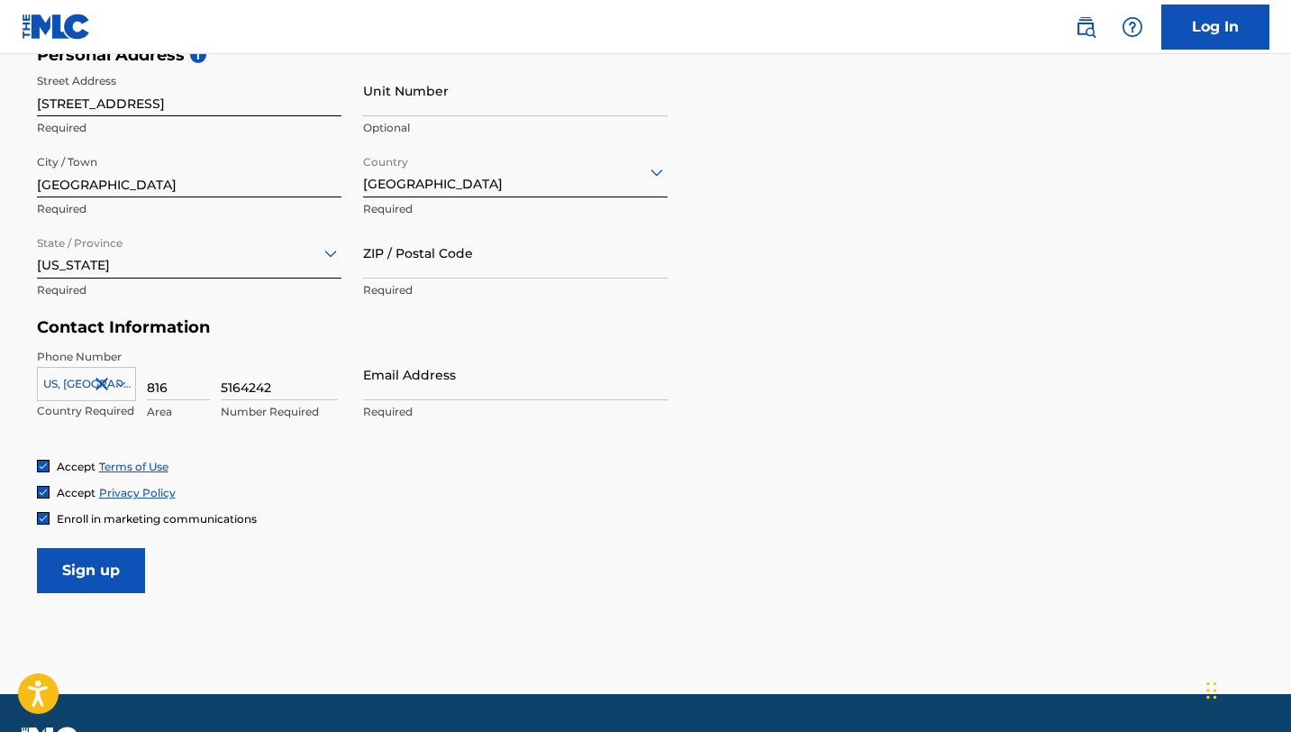
click at [462, 388] on input "Email Address" at bounding box center [515, 374] width 305 height 51
type input "[EMAIL_ADDRESS][DOMAIN_NAME]"
click at [103, 570] on input "Sign up" at bounding box center [91, 570] width 108 height 45
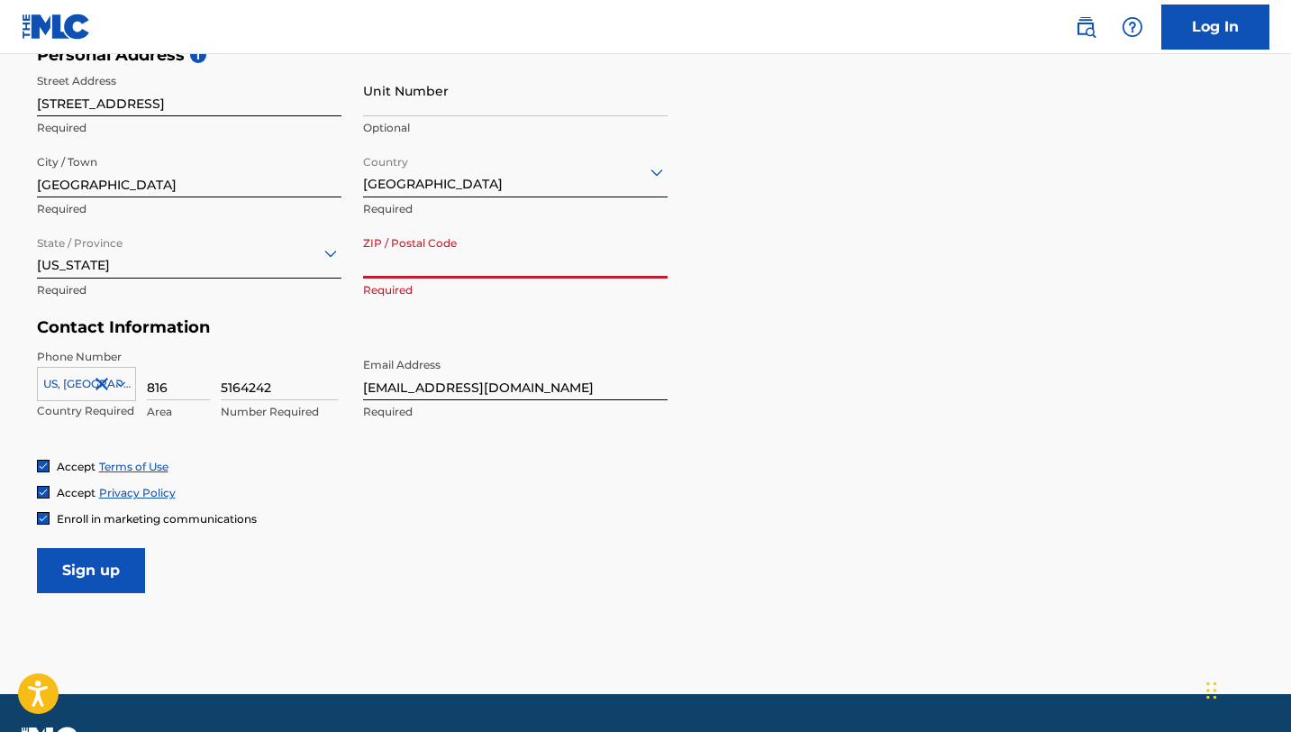
click at [452, 252] on input "ZIP / Postal Code" at bounding box center [515, 252] width 305 height 51
type input "64034"
click at [94, 577] on input "Sign up" at bounding box center [91, 570] width 108 height 45
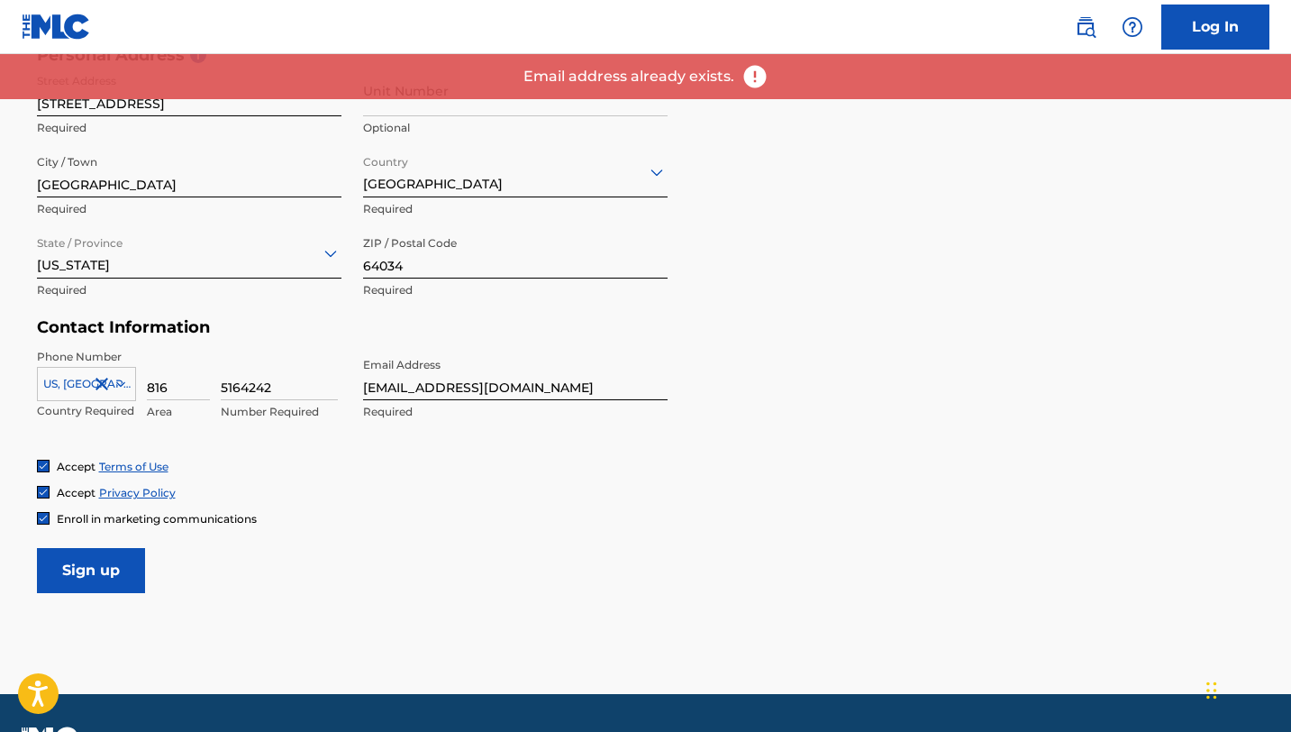
click at [745, 71] on img at bounding box center [755, 76] width 27 height 27
